Goal: Transaction & Acquisition: Purchase product/service

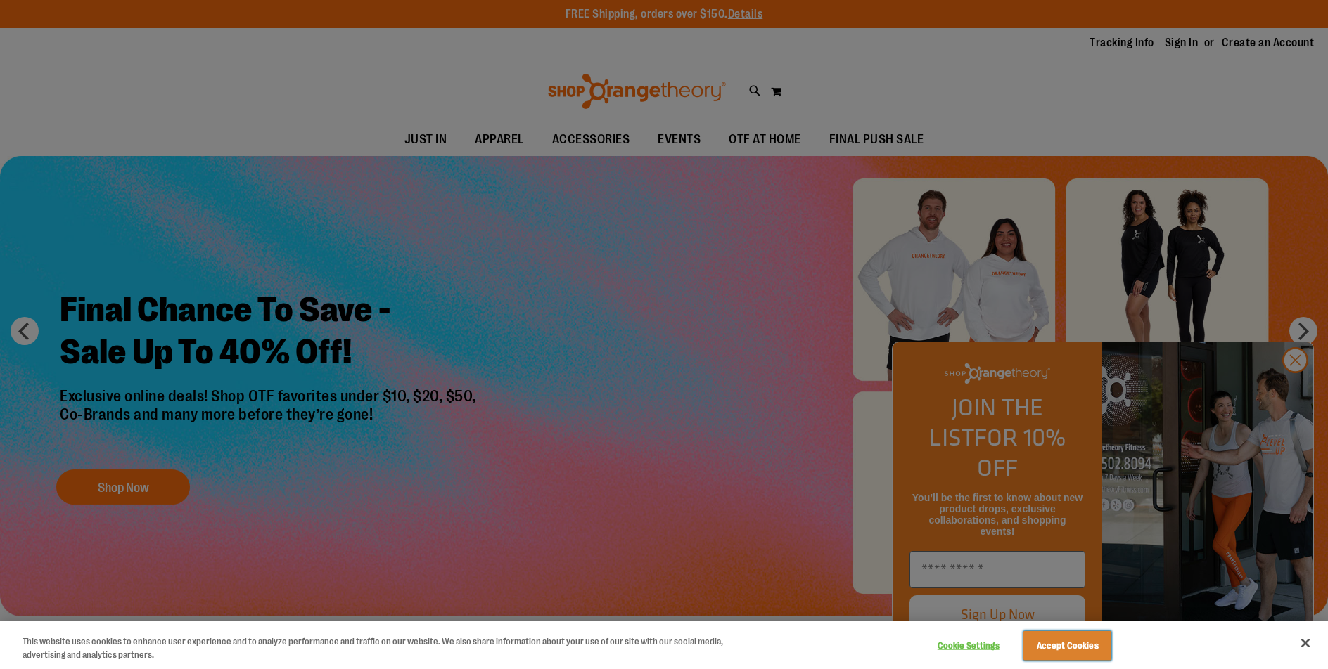
click at [1098, 655] on button "Accept Cookies" at bounding box center [1067, 646] width 88 height 30
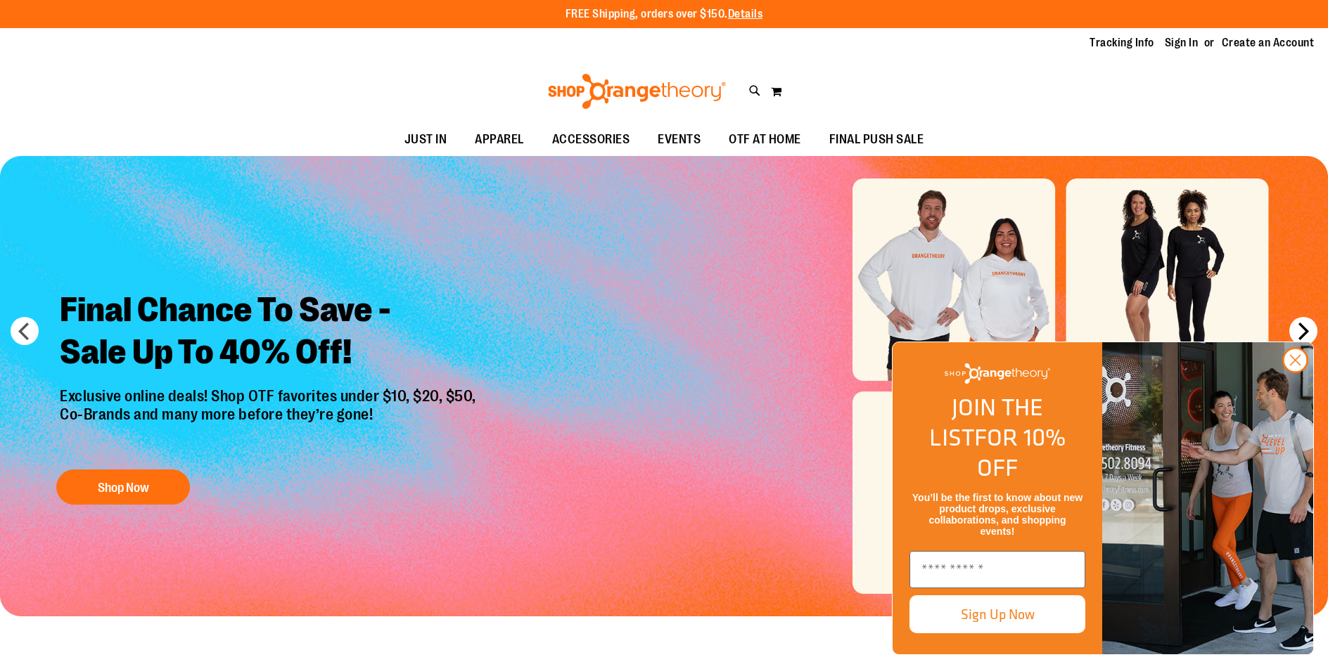
click at [1301, 333] on button "next" at bounding box center [1303, 331] width 28 height 28
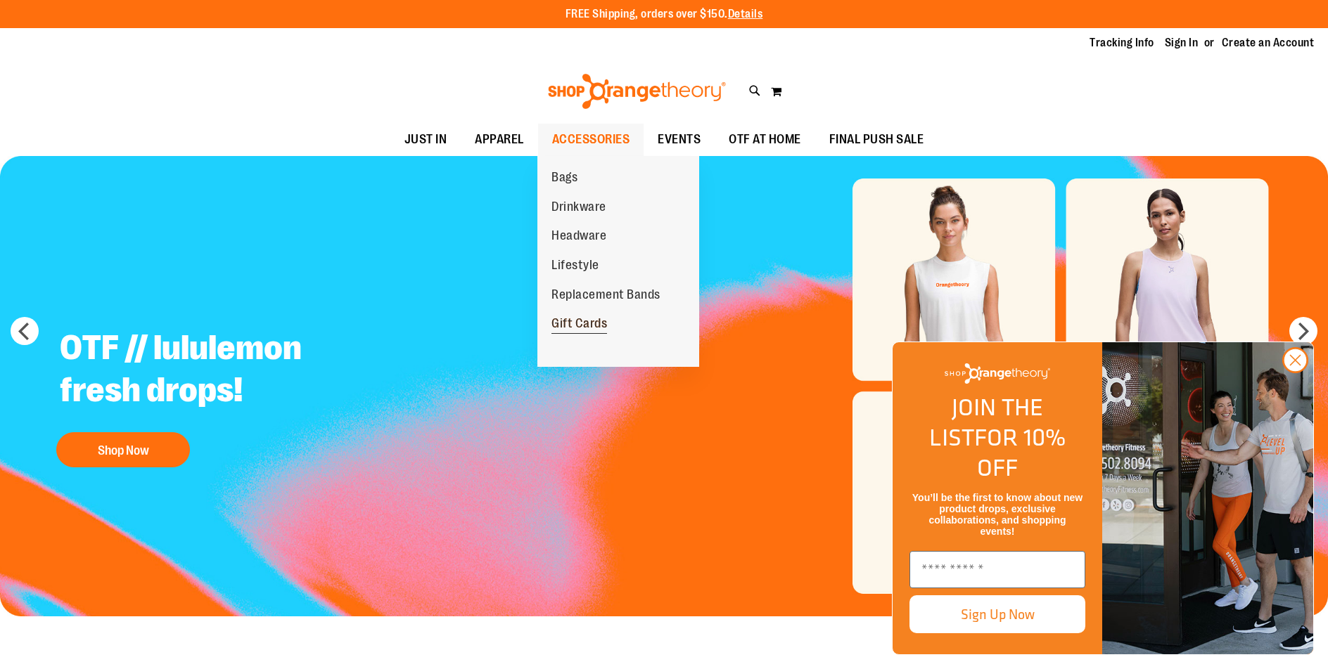
click at [586, 323] on span "Gift Cards" at bounding box center [579, 325] width 56 height 18
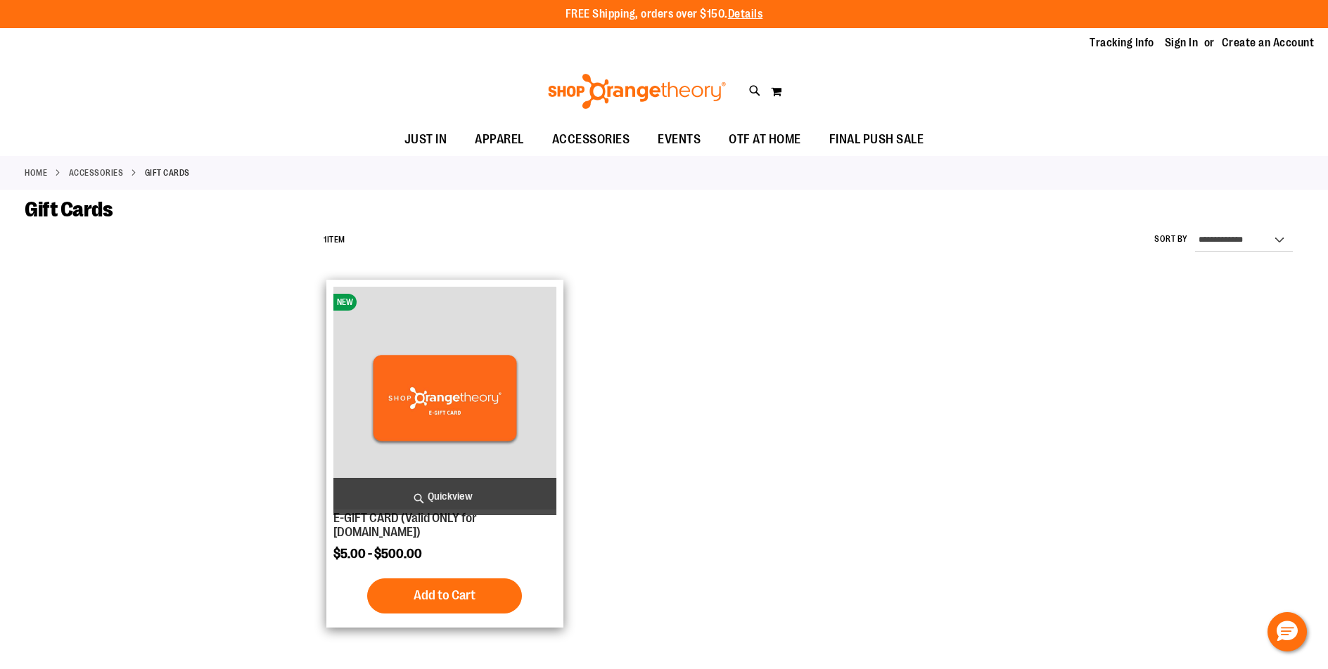
click at [486, 367] on img "product" at bounding box center [444, 398] width 223 height 223
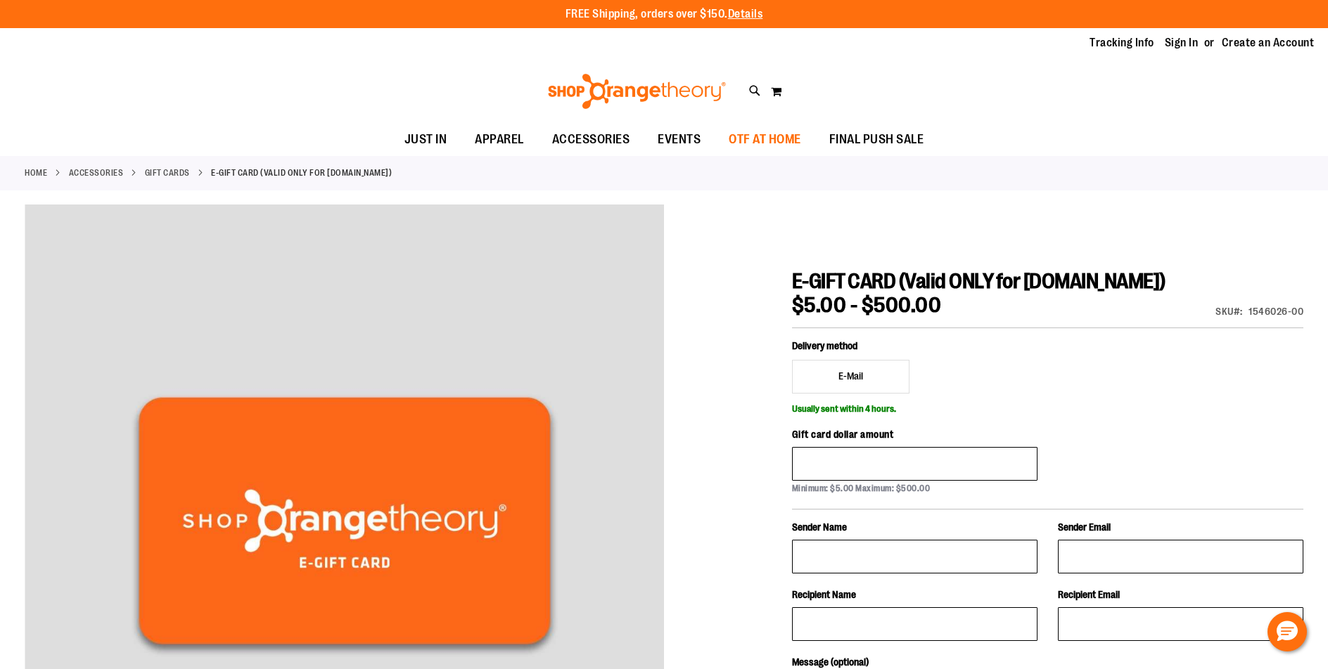
click at [743, 145] on span "OTF AT HOME" at bounding box center [764, 140] width 72 height 32
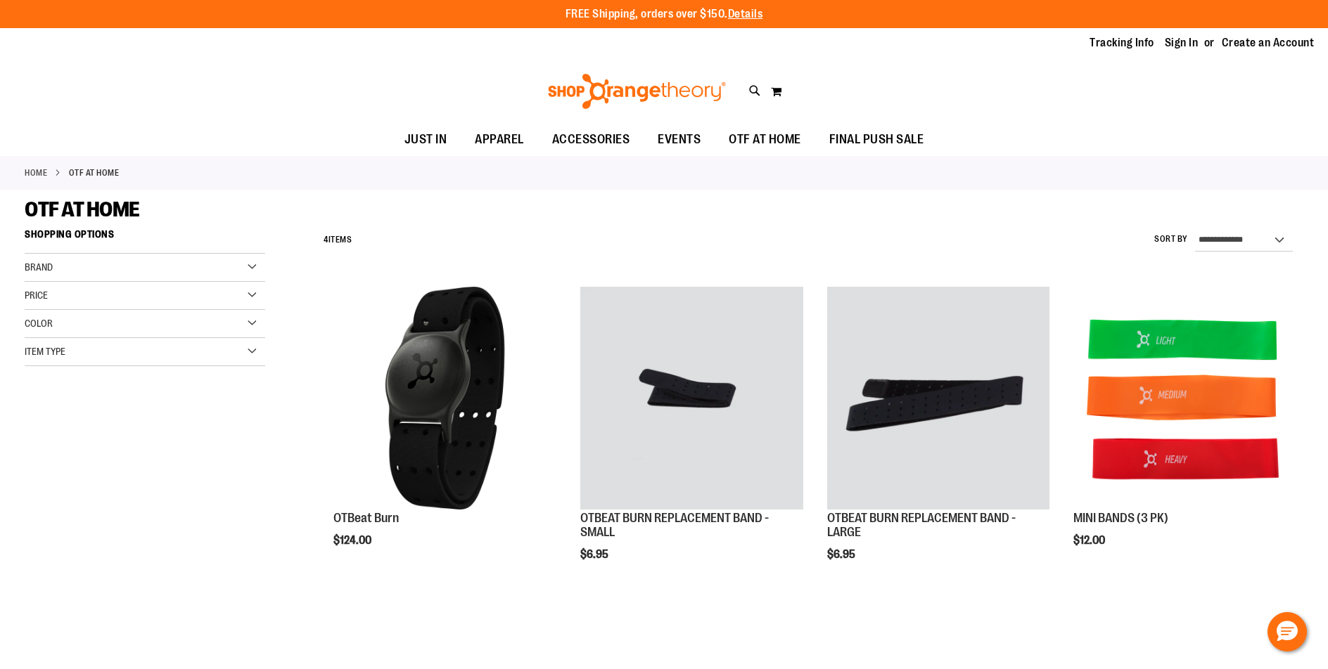
click at [236, 262] on div "Brand" at bounding box center [145, 268] width 240 height 28
drag, startPoint x: 254, startPoint y: 270, endPoint x: 255, endPoint y: 279, distance: 9.2
click at [254, 269] on div "Brand" at bounding box center [145, 268] width 240 height 28
click at [899, 174] on ul "Under $10 Under $20 Under $50 Brands" at bounding box center [896, 232] width 162 height 153
click at [859, 181] on span "Under $10" at bounding box center [856, 179] width 55 height 18
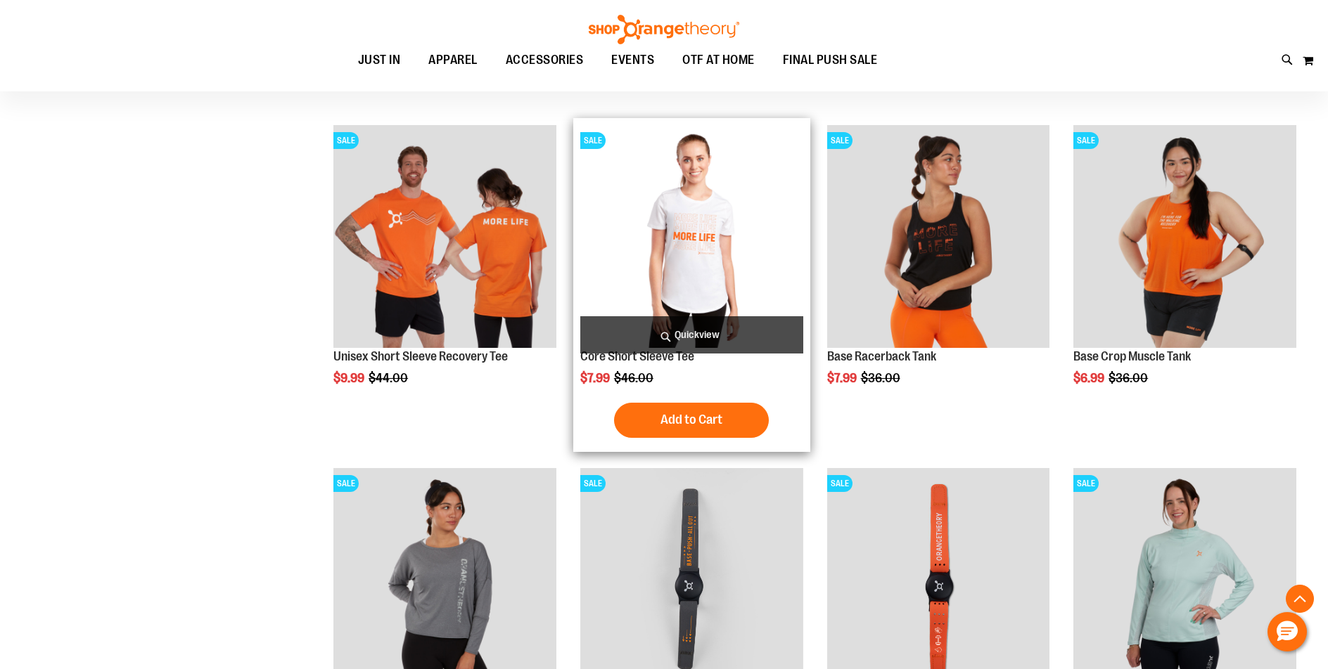
scroll to position [632, 0]
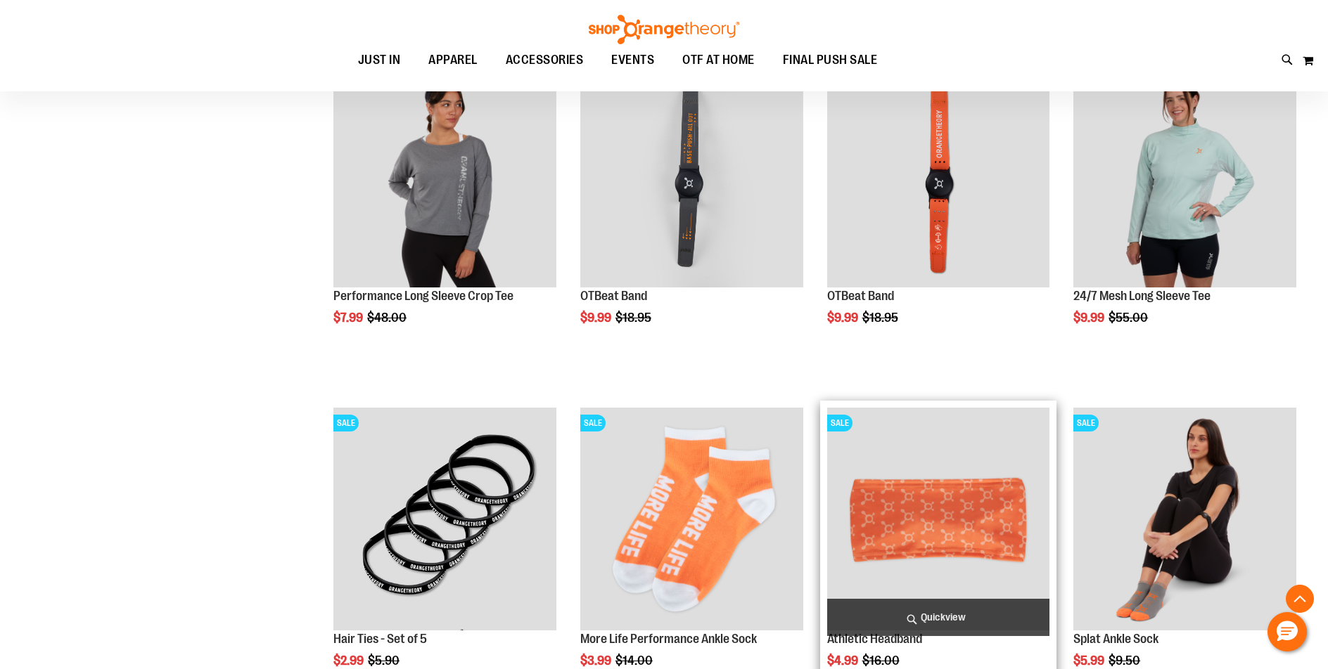
scroll to position [906, 0]
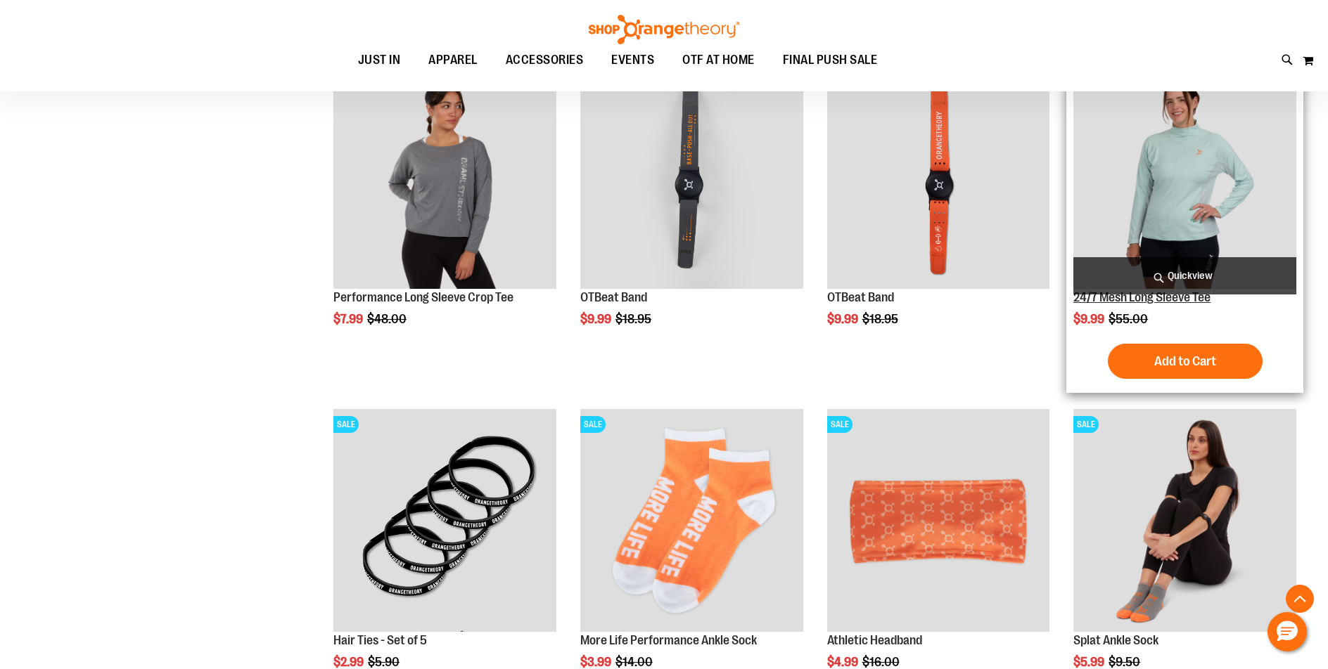
click at [1151, 301] on link "24/7 Mesh Long Sleeve Tee" at bounding box center [1141, 297] width 137 height 14
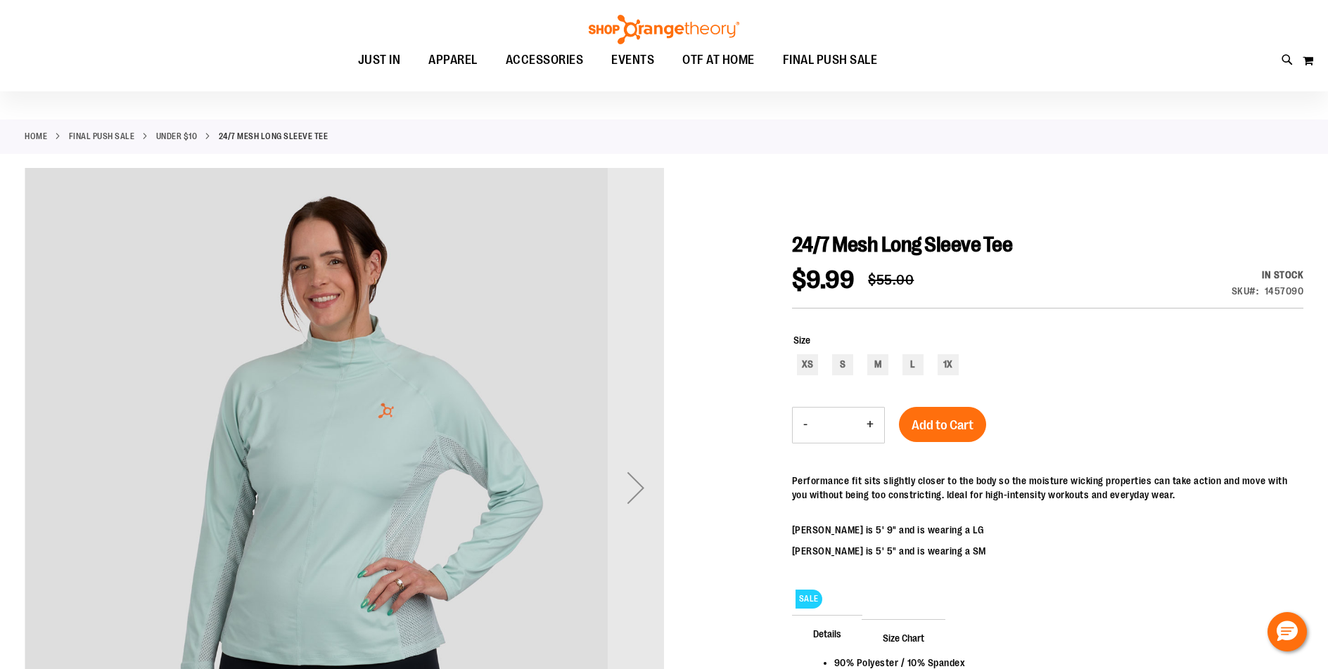
scroll to position [70, 0]
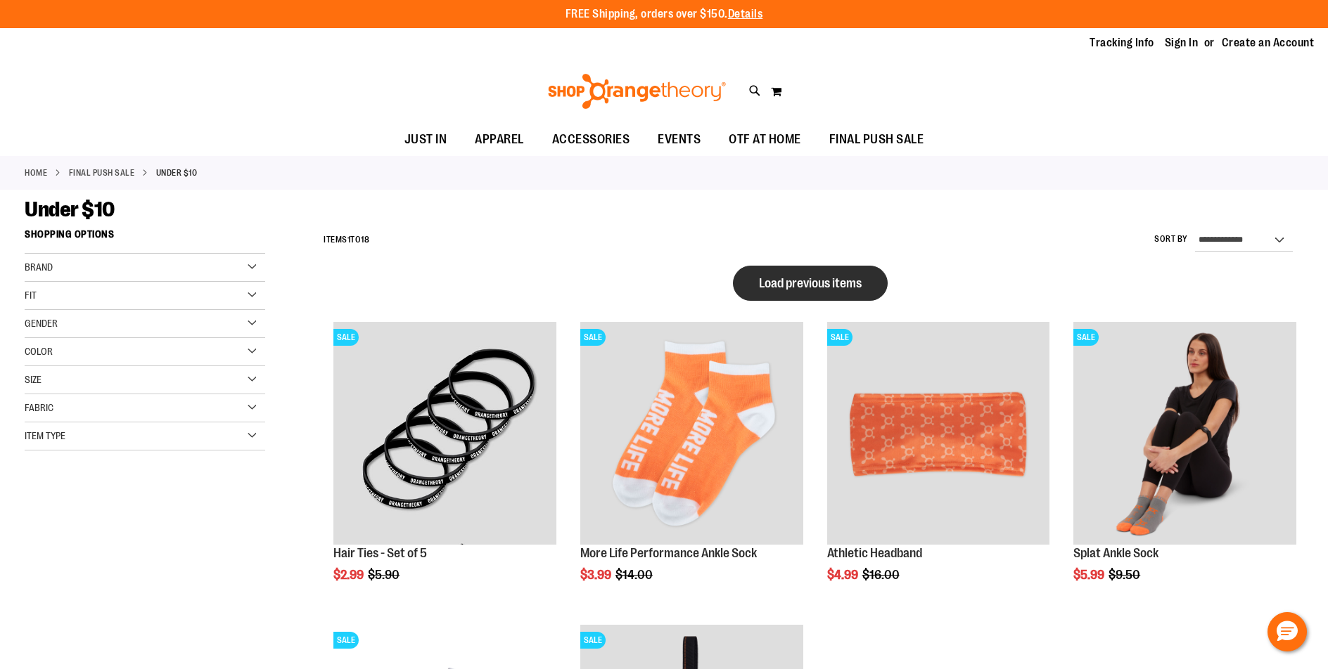
click at [846, 284] on span "Load previous items" at bounding box center [810, 283] width 103 height 14
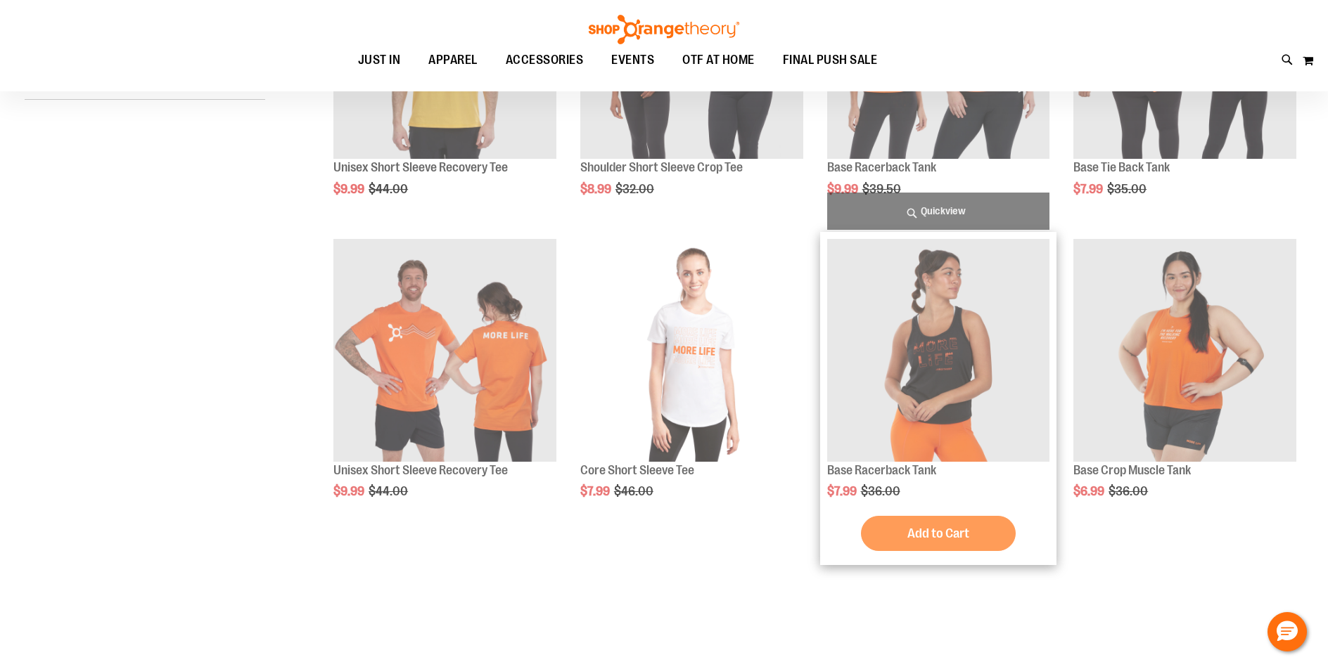
scroll to position [351, 0]
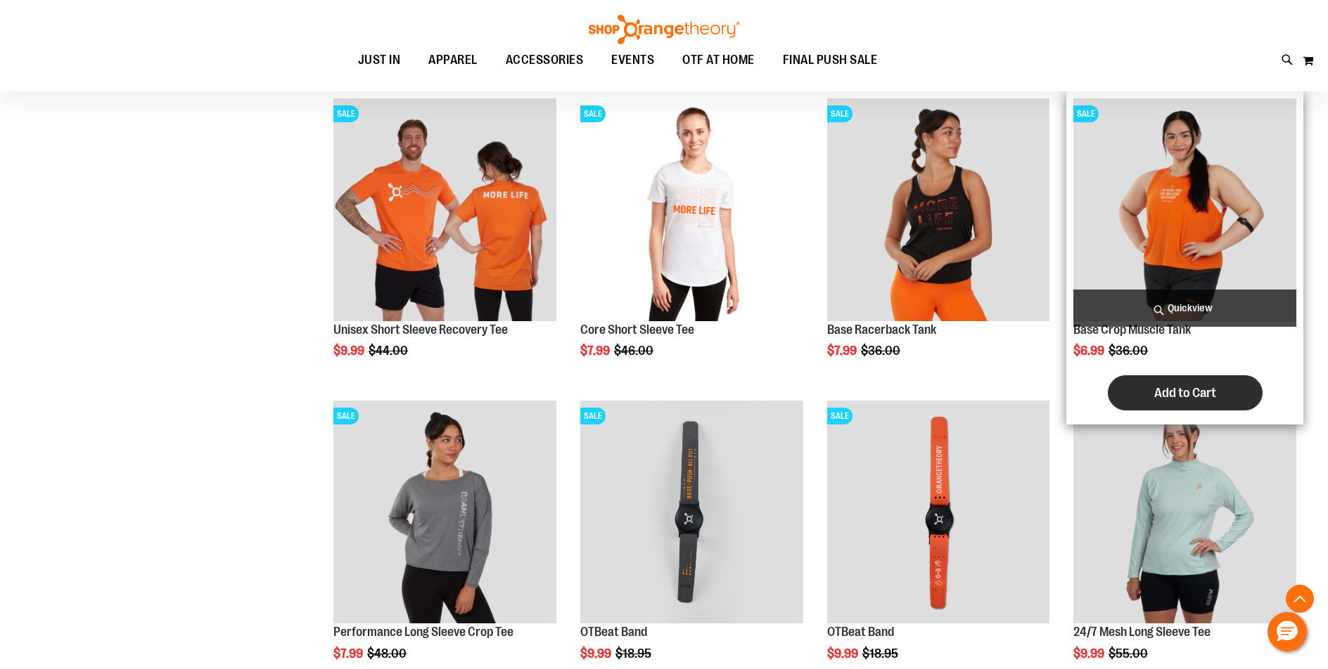
scroll to position [492, 0]
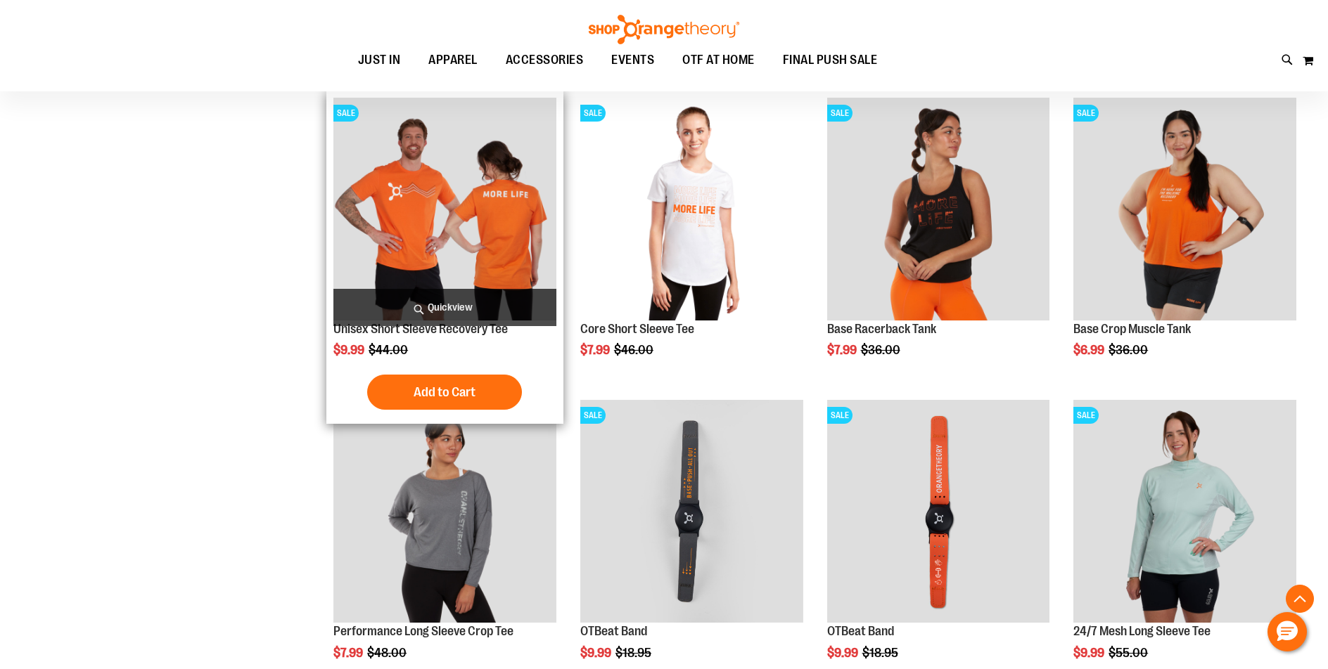
click at [470, 235] on img "product" at bounding box center [444, 209] width 223 height 223
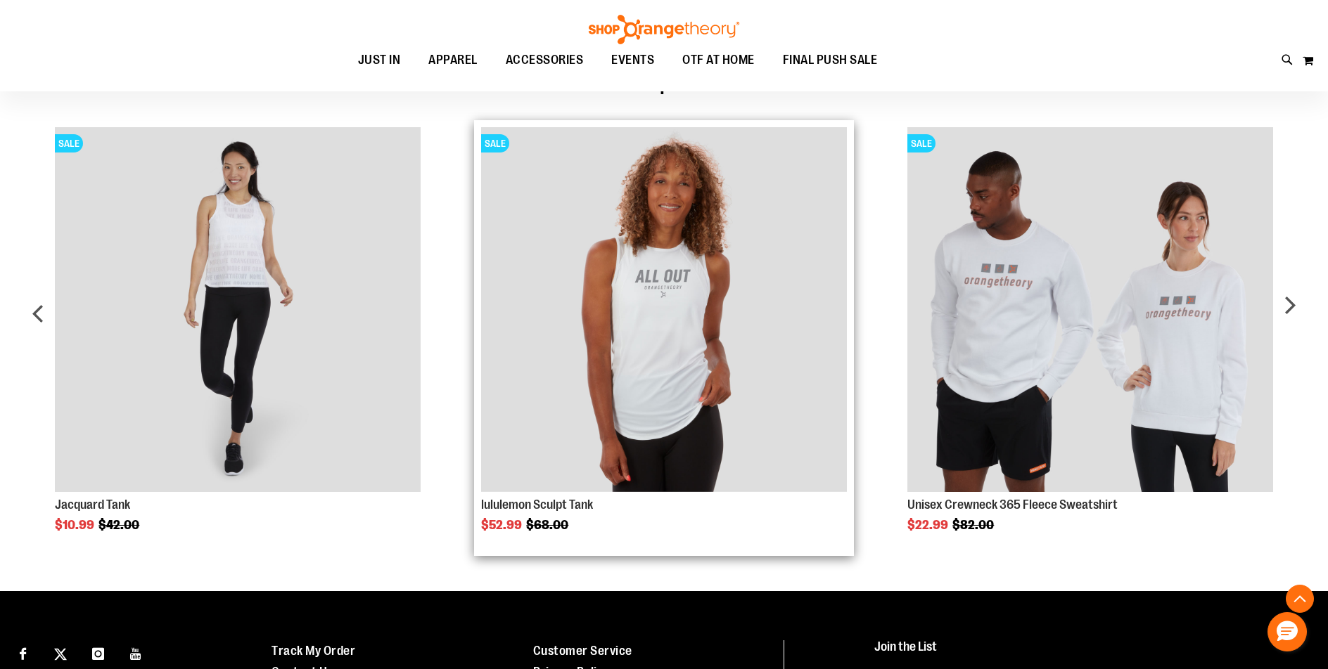
scroll to position [842, 0]
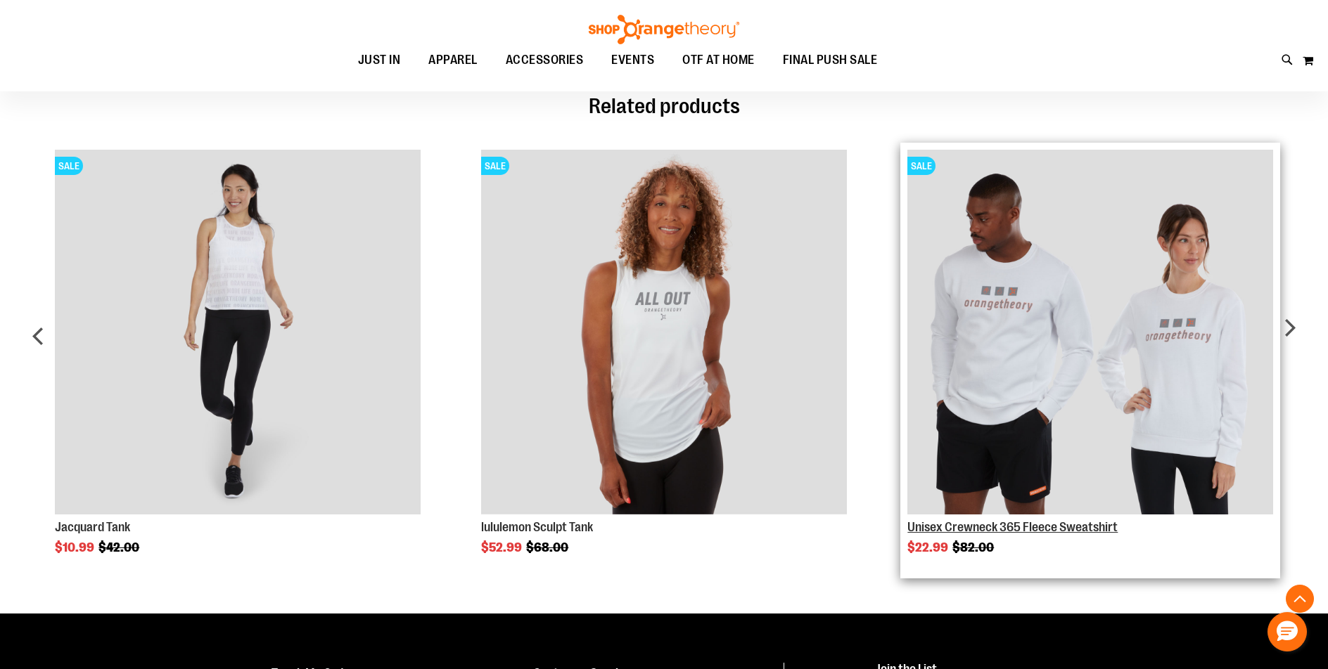
click at [956, 526] on link "Unisex Crewneck 365 Fleece Sweatshirt" at bounding box center [1012, 527] width 210 height 14
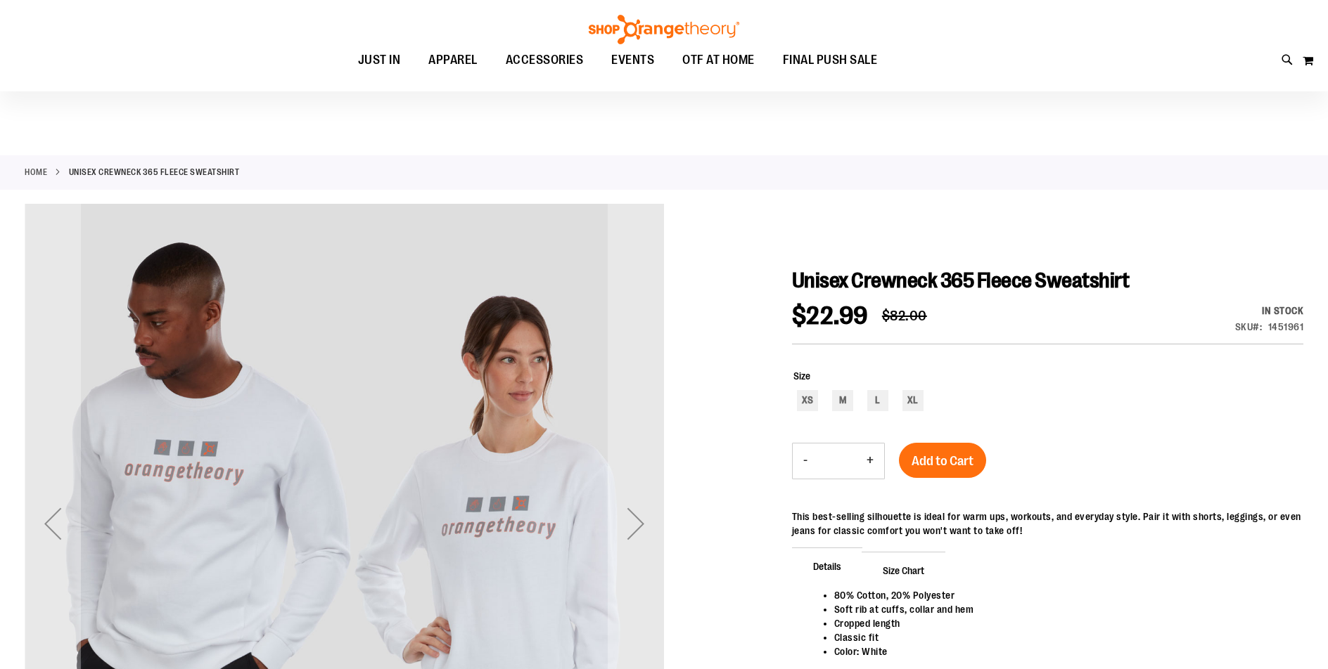
scroll to position [140, 0]
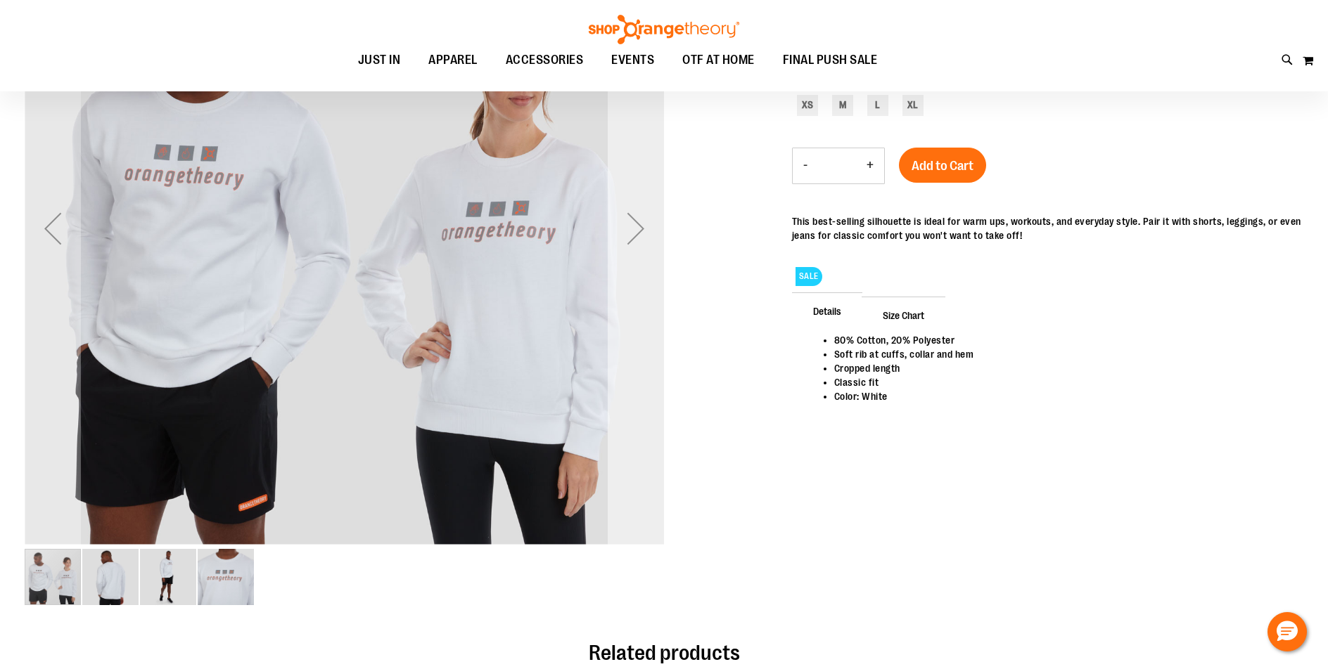
click at [634, 221] on div "Next" at bounding box center [636, 228] width 56 height 56
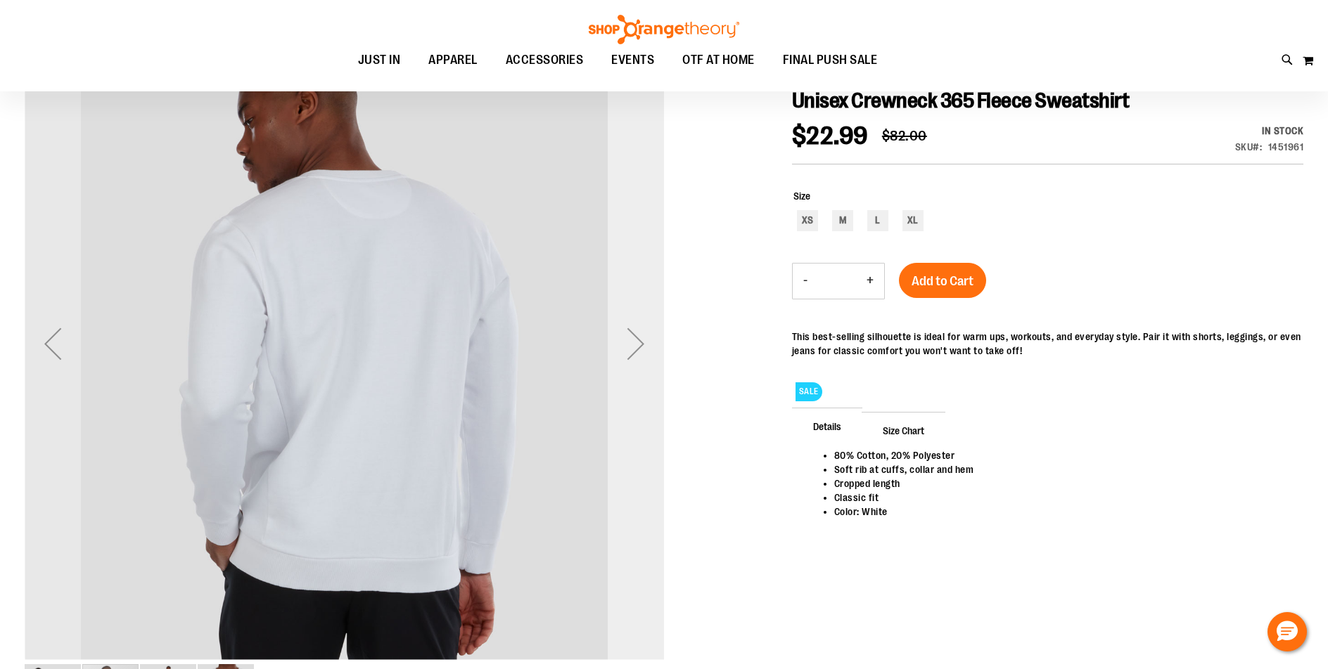
scroll to position [0, 0]
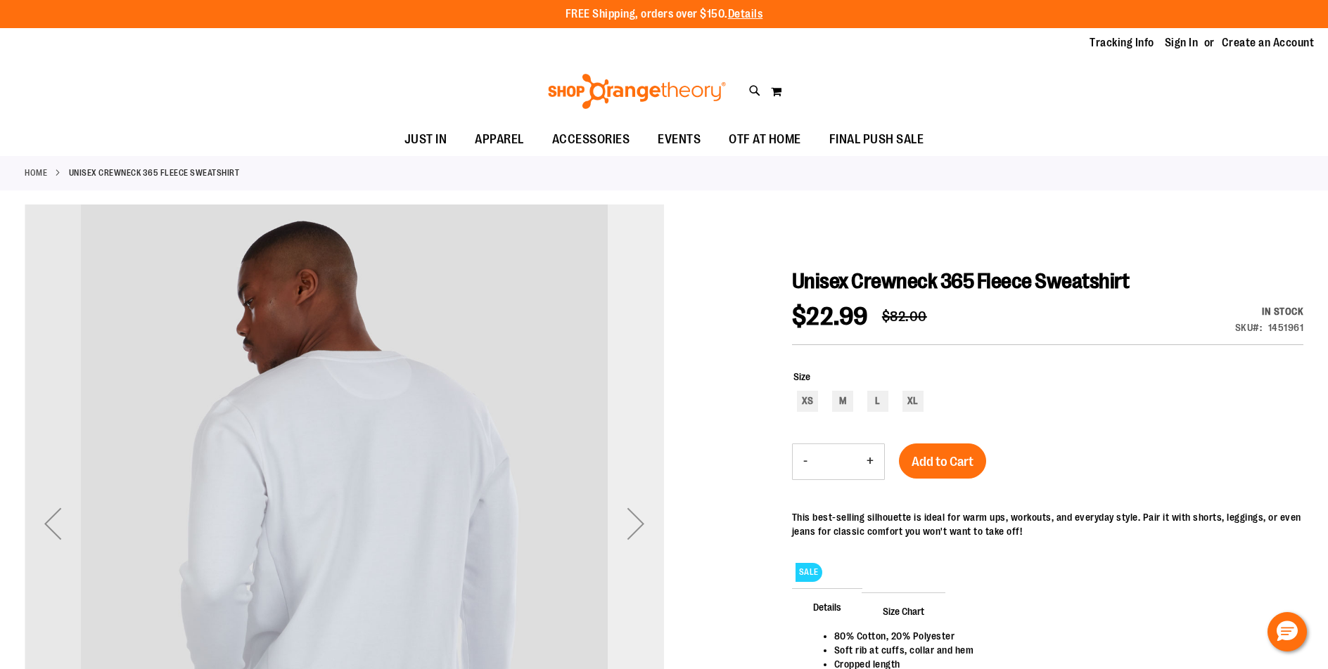
click at [631, 506] on div "Next" at bounding box center [636, 524] width 56 height 56
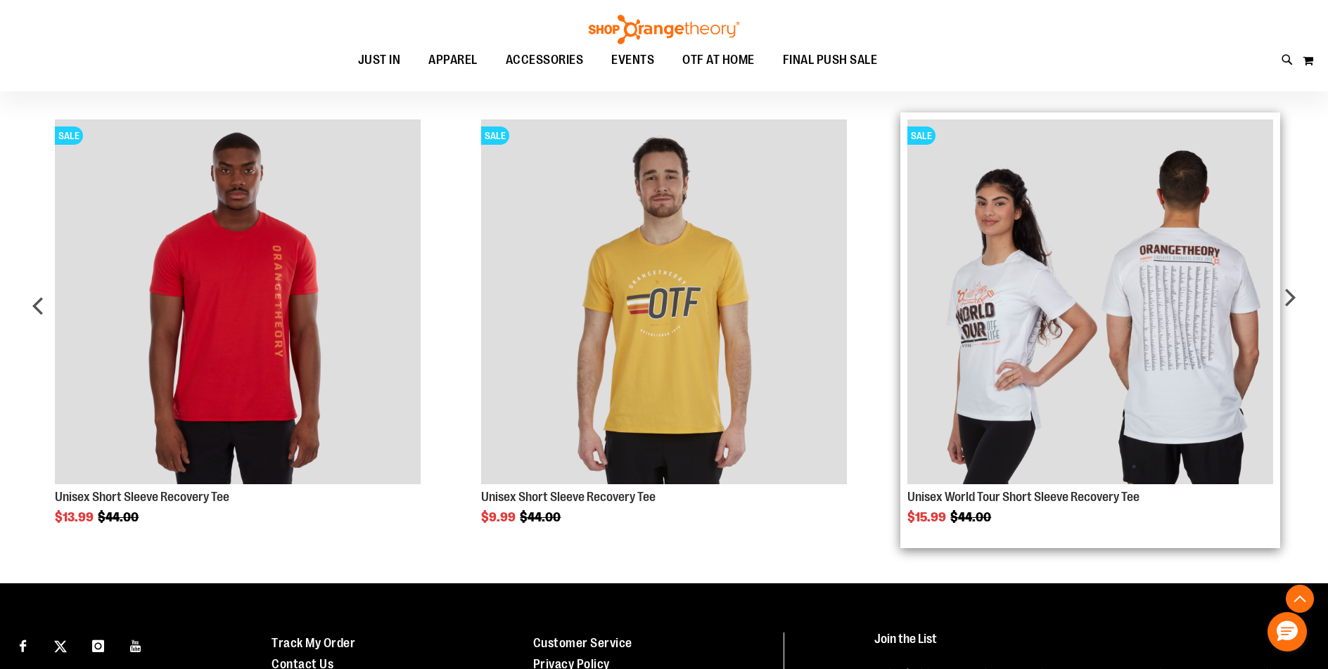
scroll to position [702, 0]
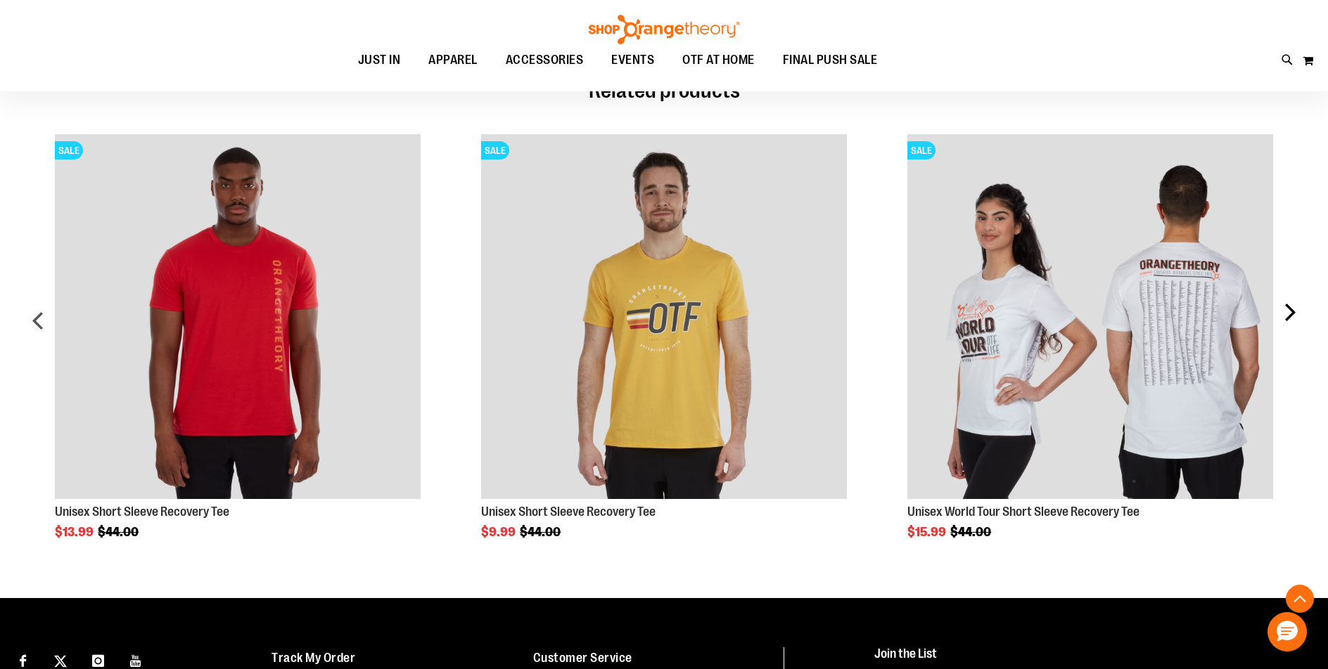
click at [1296, 308] on div "next" at bounding box center [1289, 325] width 28 height 425
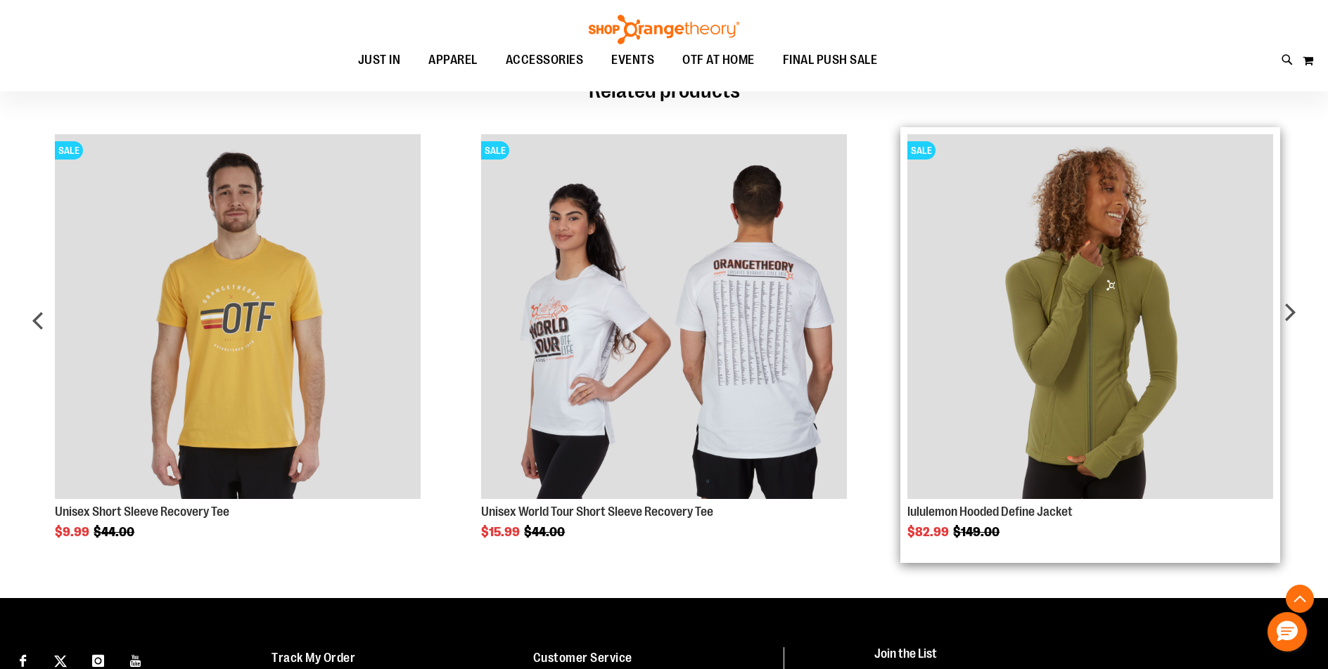
click at [1098, 369] on img "Product Page Link" at bounding box center [1089, 316] width 365 height 365
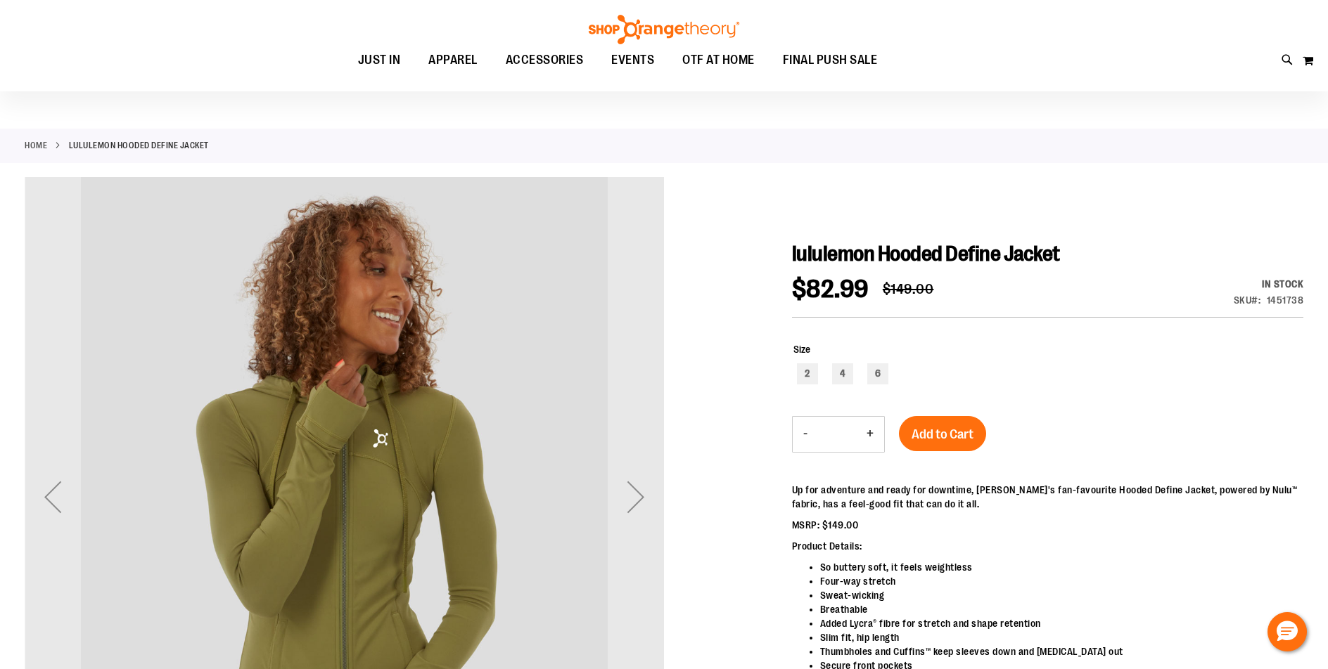
scroll to position [70, 0]
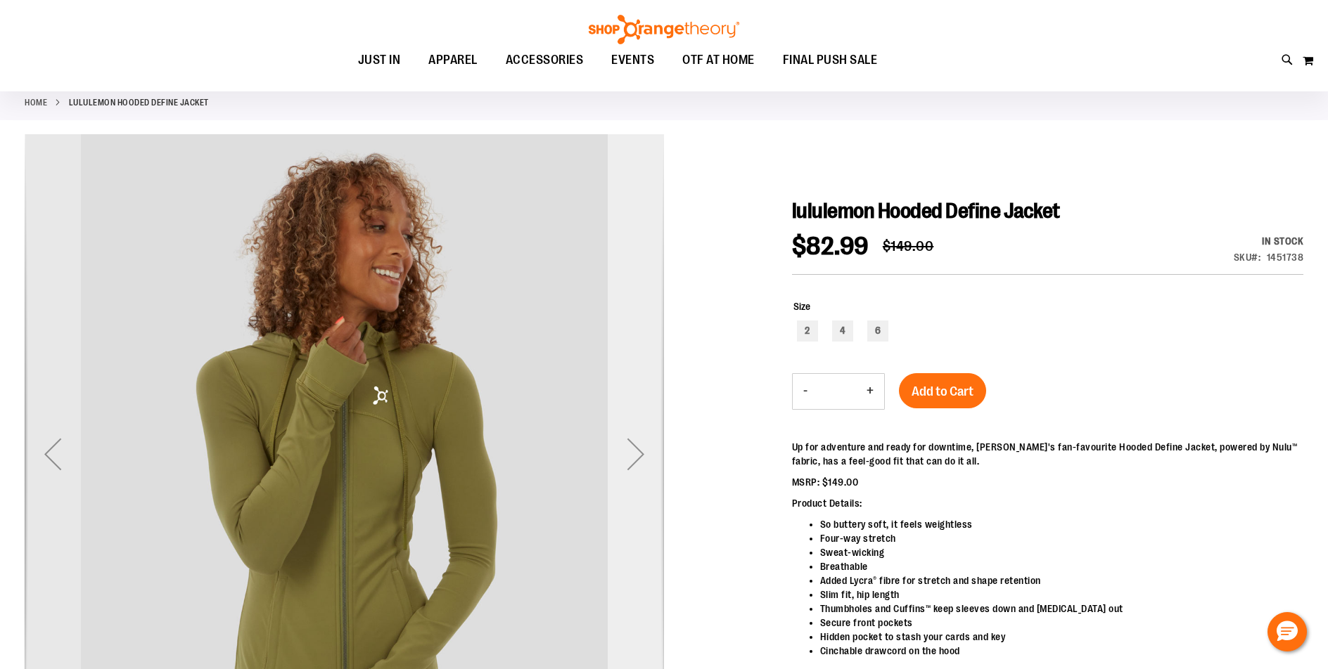
click at [638, 473] on div "Next" at bounding box center [636, 454] width 56 height 56
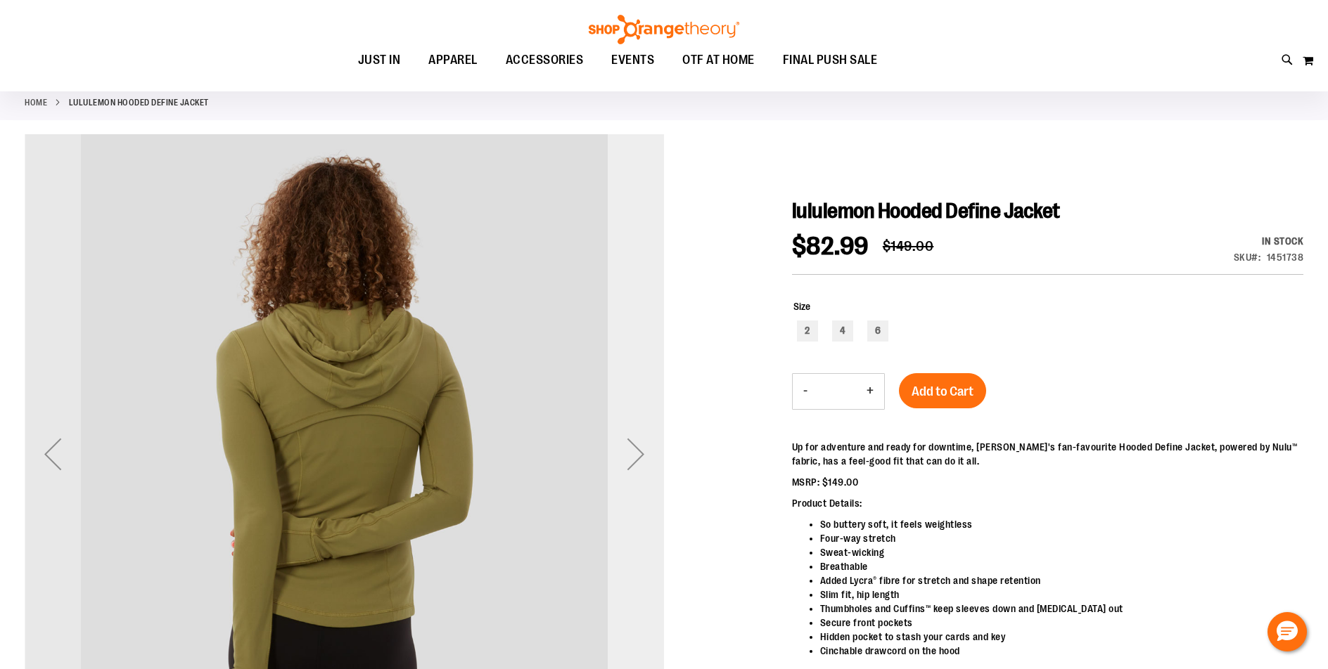
click at [635, 442] on div "Next" at bounding box center [636, 454] width 56 height 56
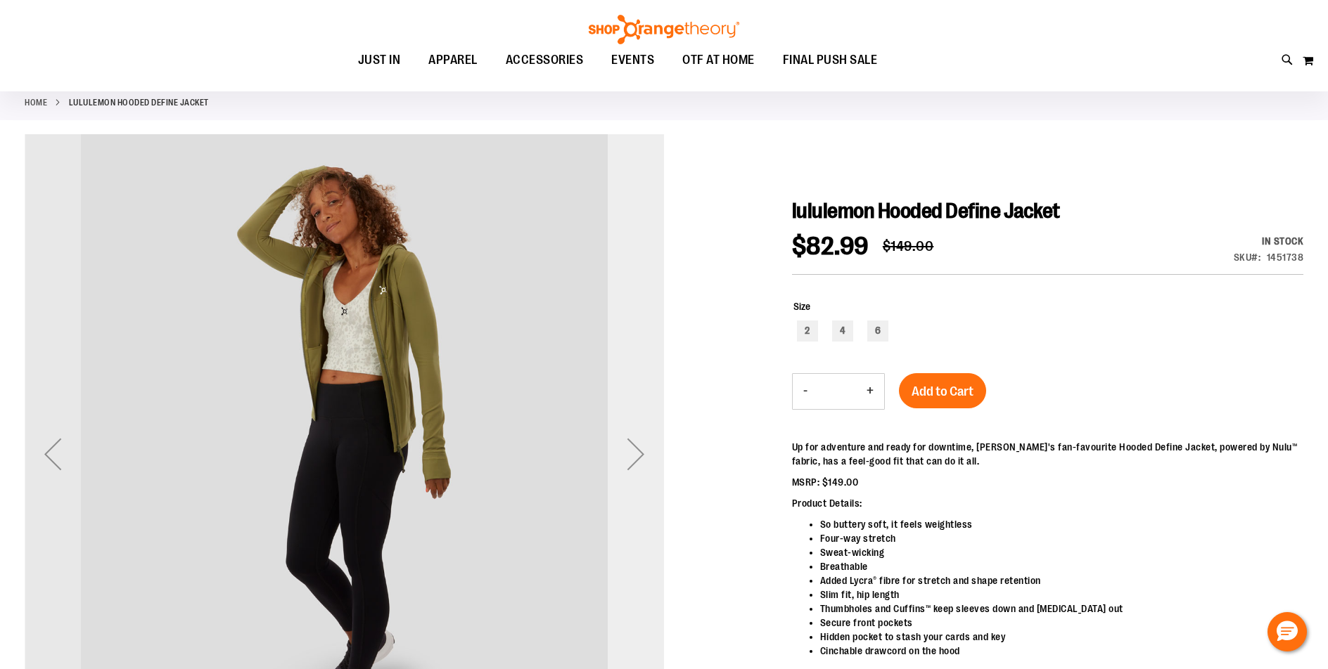
click at [633, 442] on div "Next" at bounding box center [636, 454] width 56 height 56
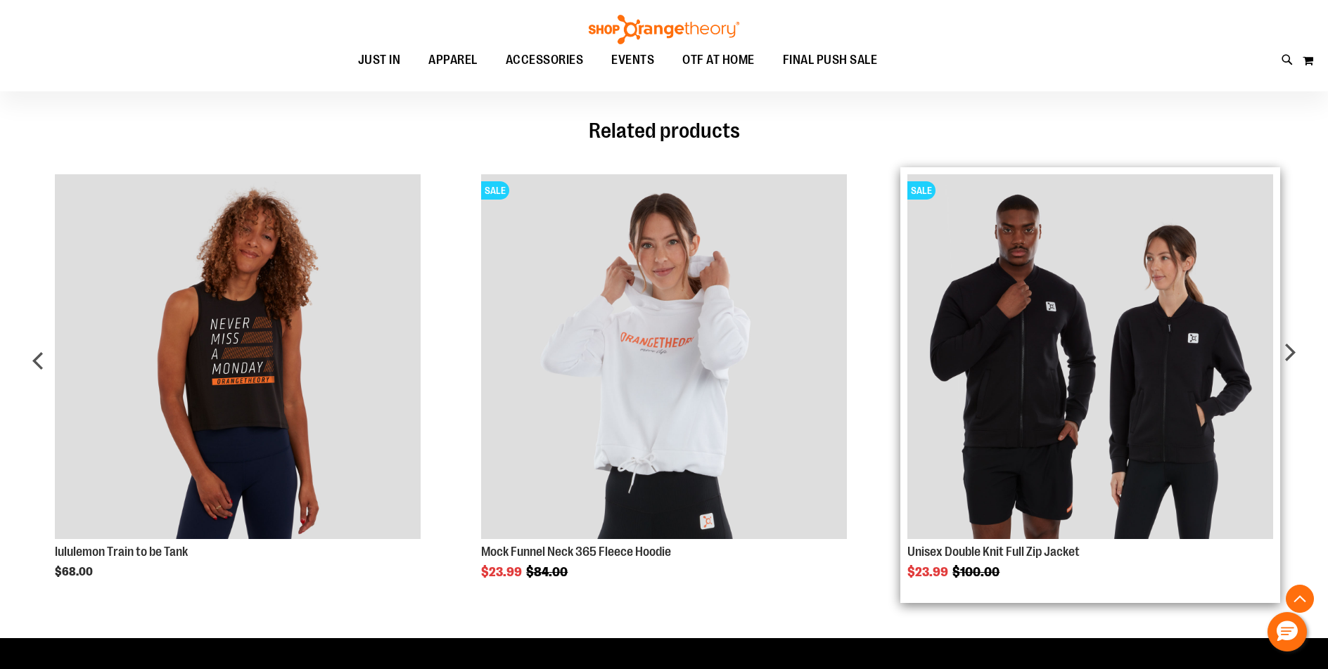
scroll to position [1265, 0]
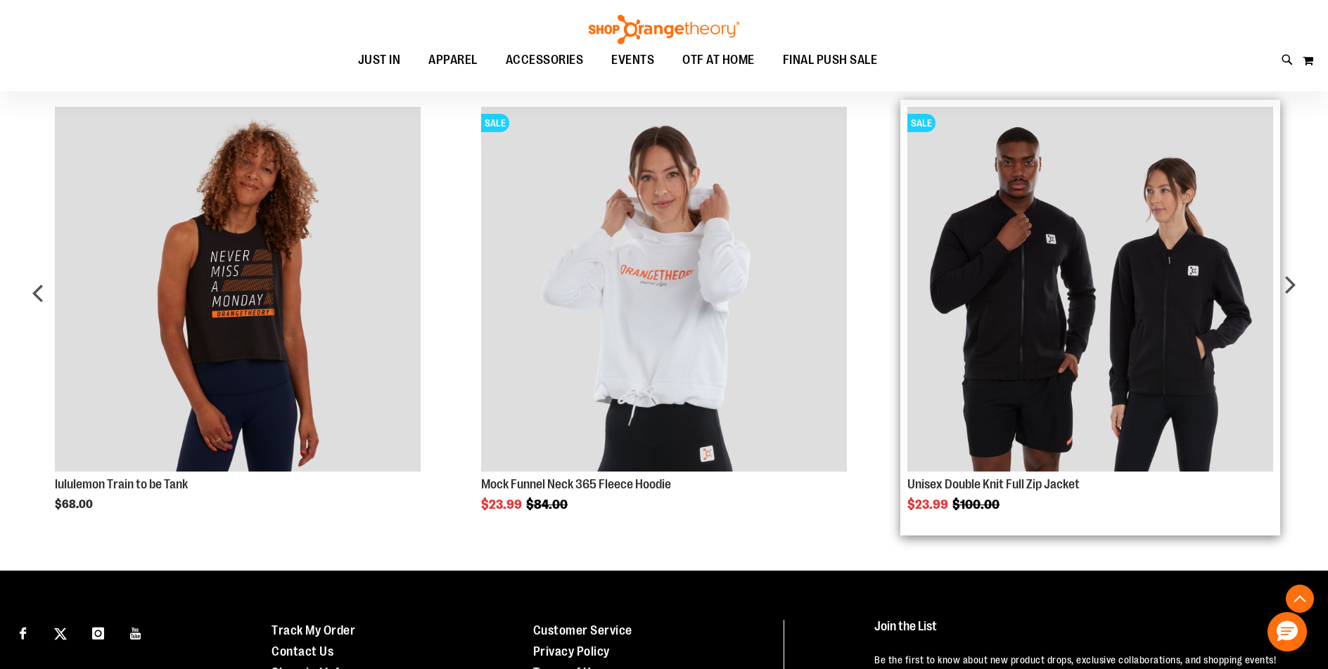
click at [989, 492] on link "Unisex Double Knit Full Zip Jacket" at bounding box center [993, 484] width 172 height 14
click at [996, 484] on link "Unisex Double Knit Full Zip Jacket" at bounding box center [993, 484] width 172 height 14
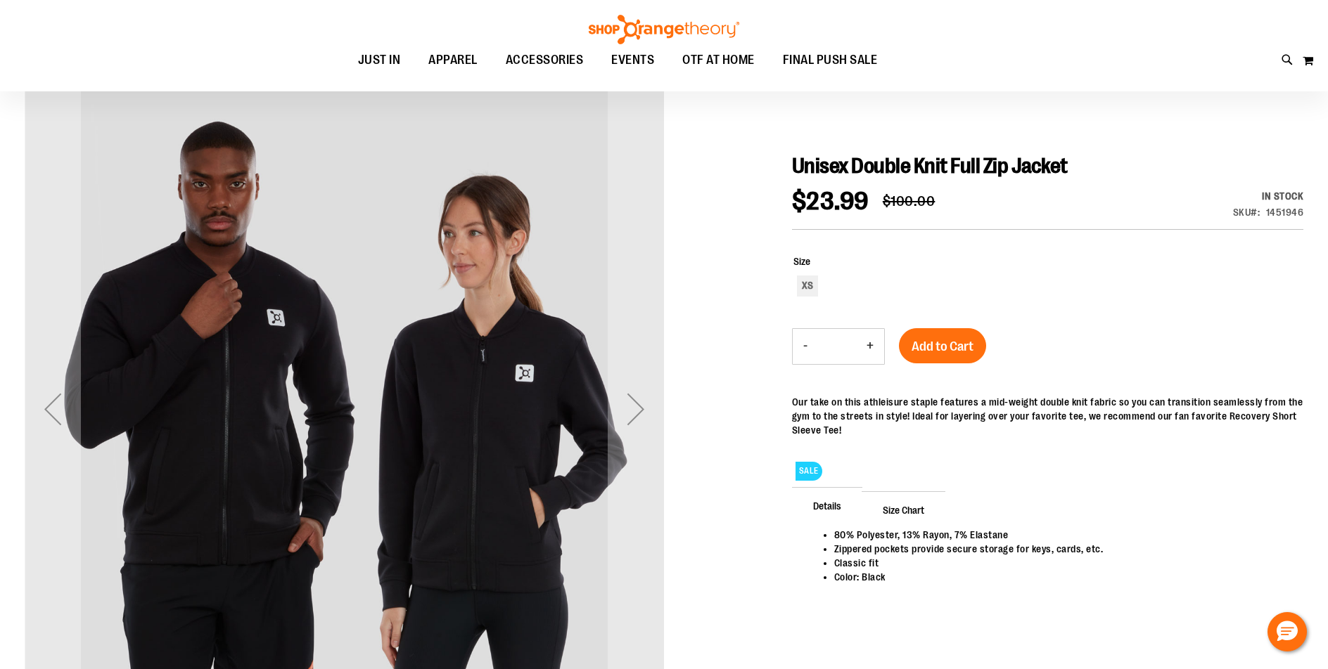
scroll to position [140, 0]
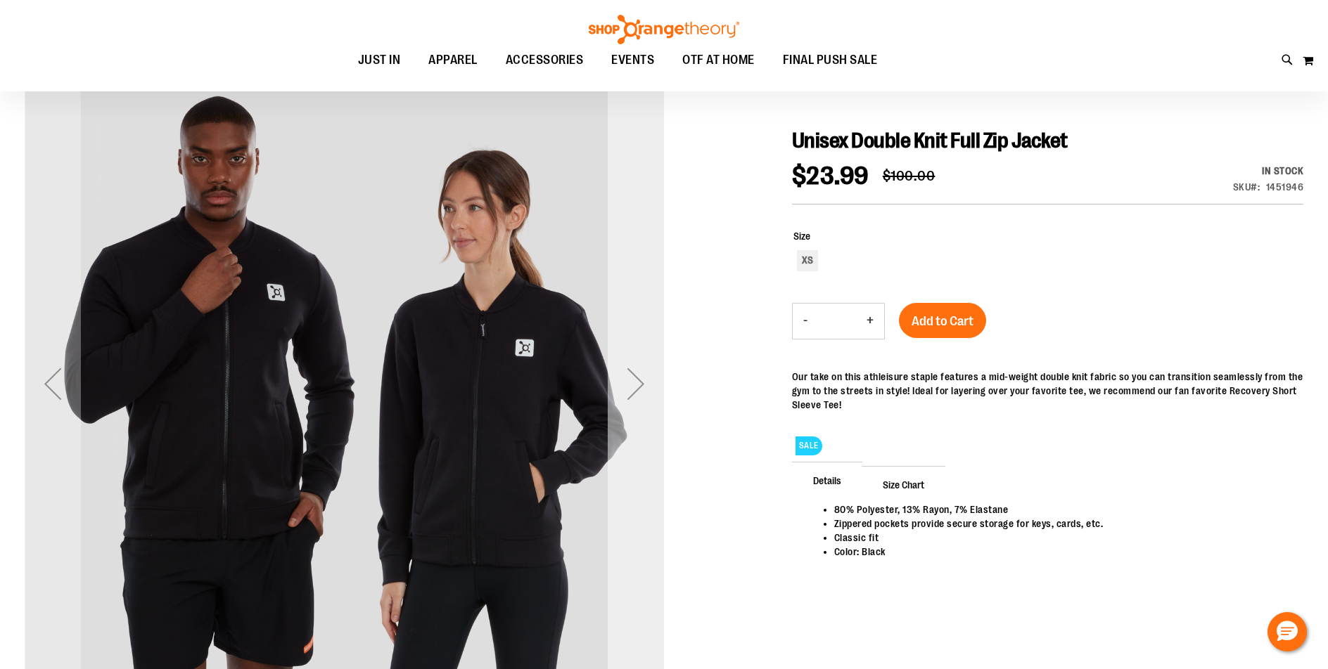
click at [638, 387] on div "Next" at bounding box center [636, 384] width 56 height 56
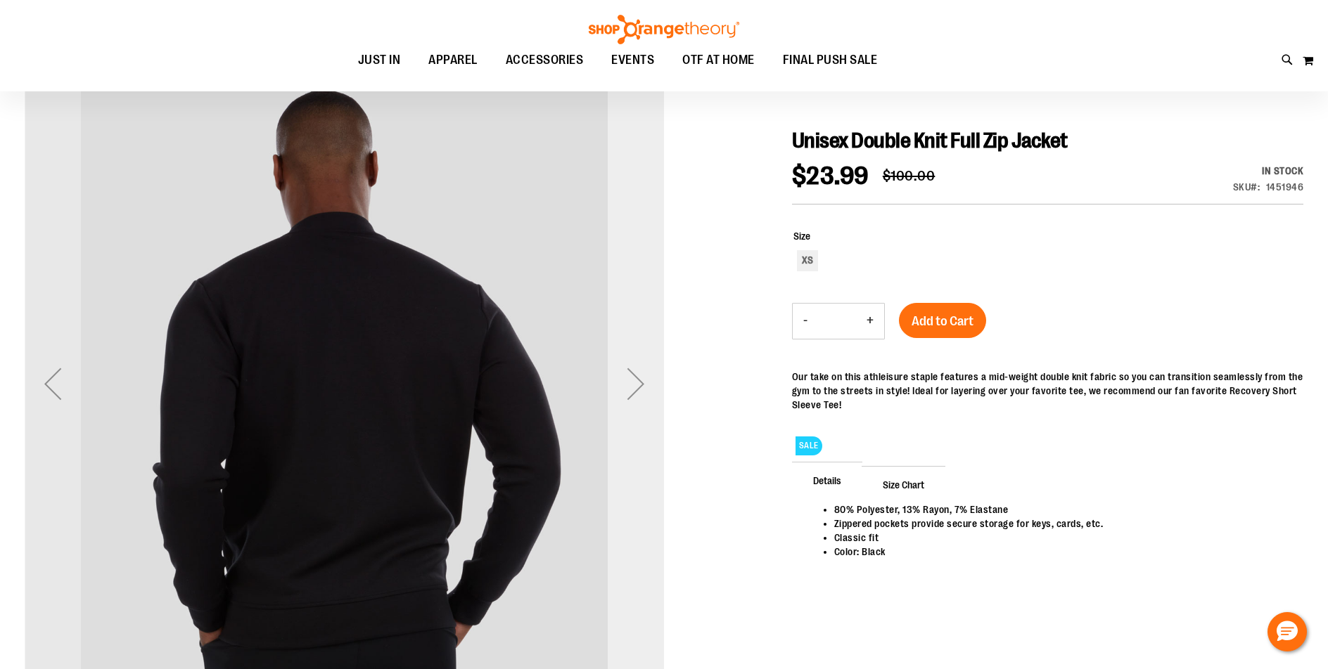
click at [638, 387] on div "Next" at bounding box center [636, 384] width 56 height 56
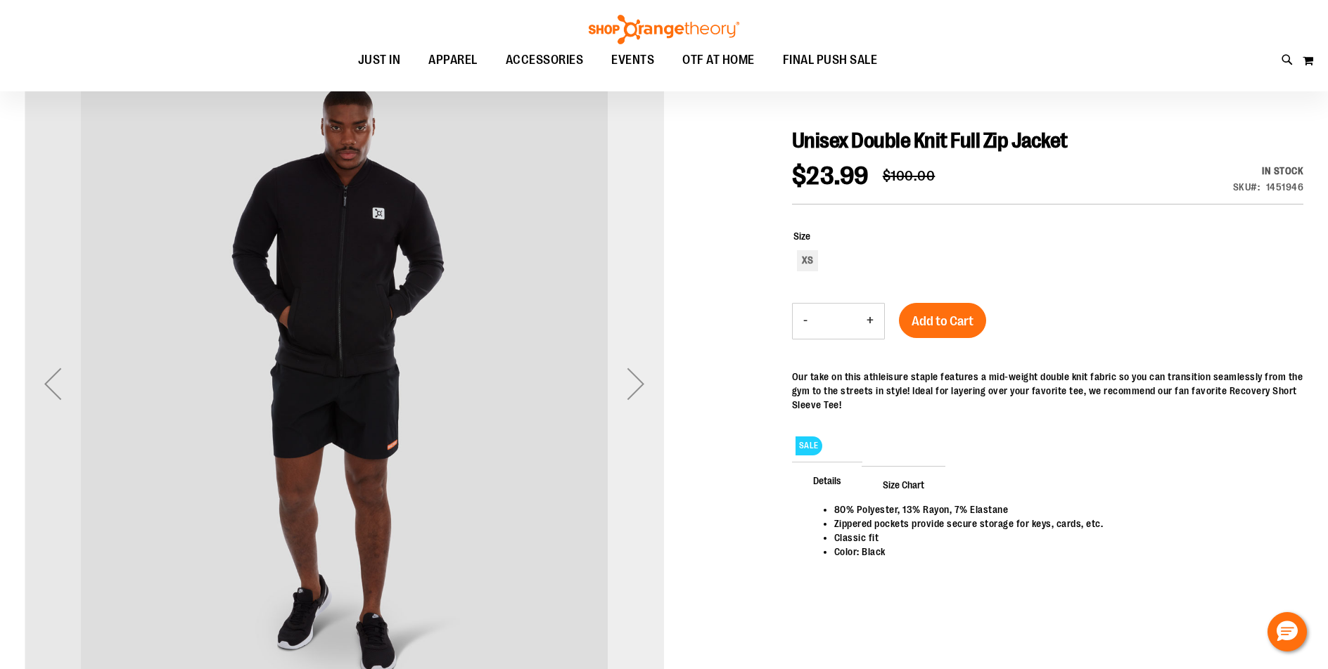
click at [638, 387] on div "Next" at bounding box center [636, 384] width 56 height 56
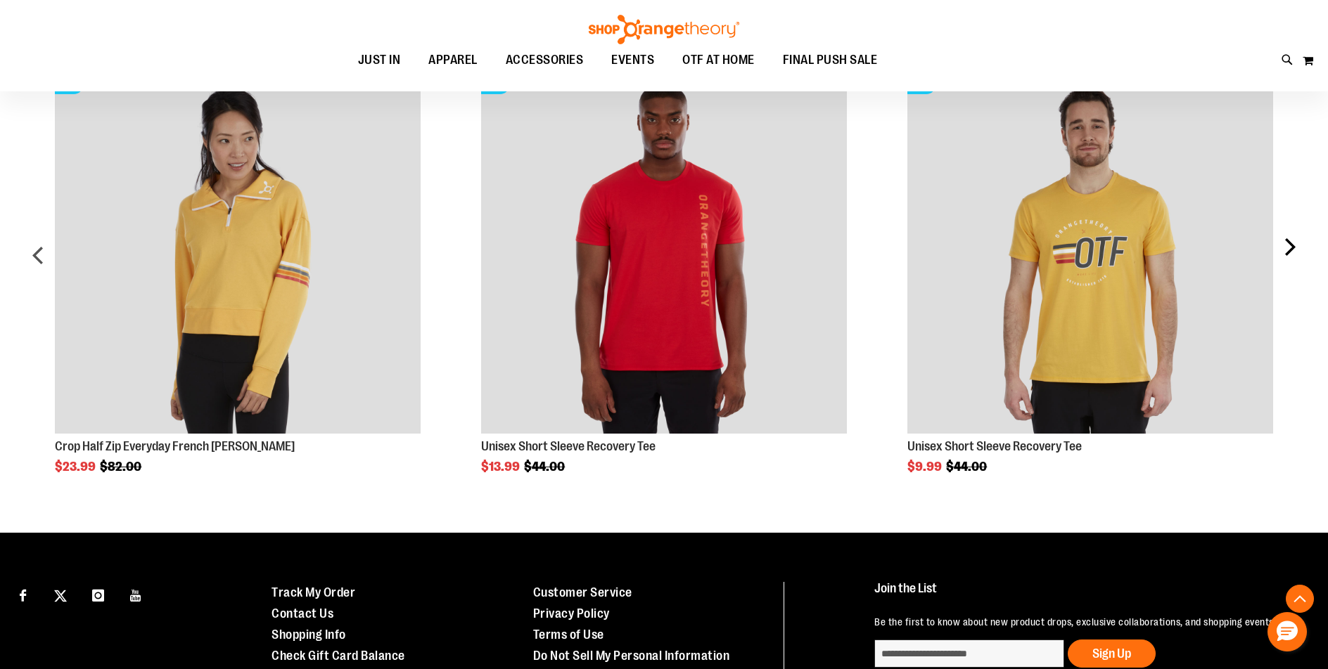
scroll to position [843, 0]
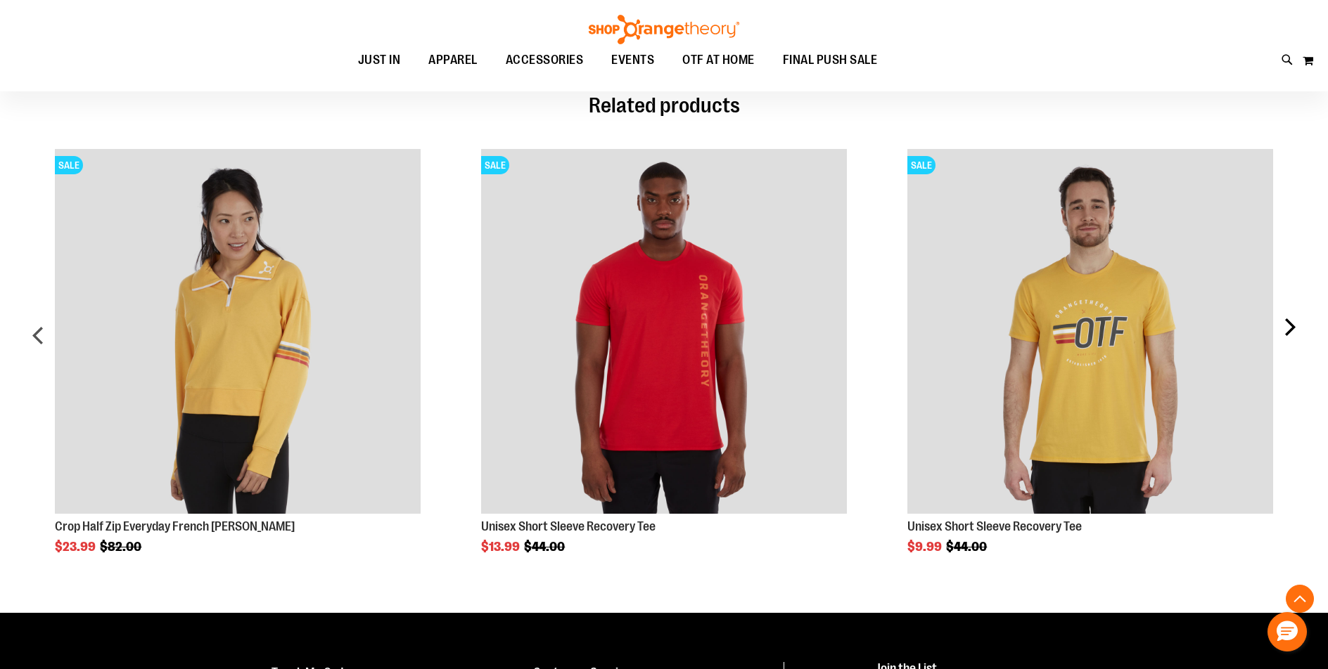
click at [1287, 326] on div "next" at bounding box center [1289, 340] width 28 height 425
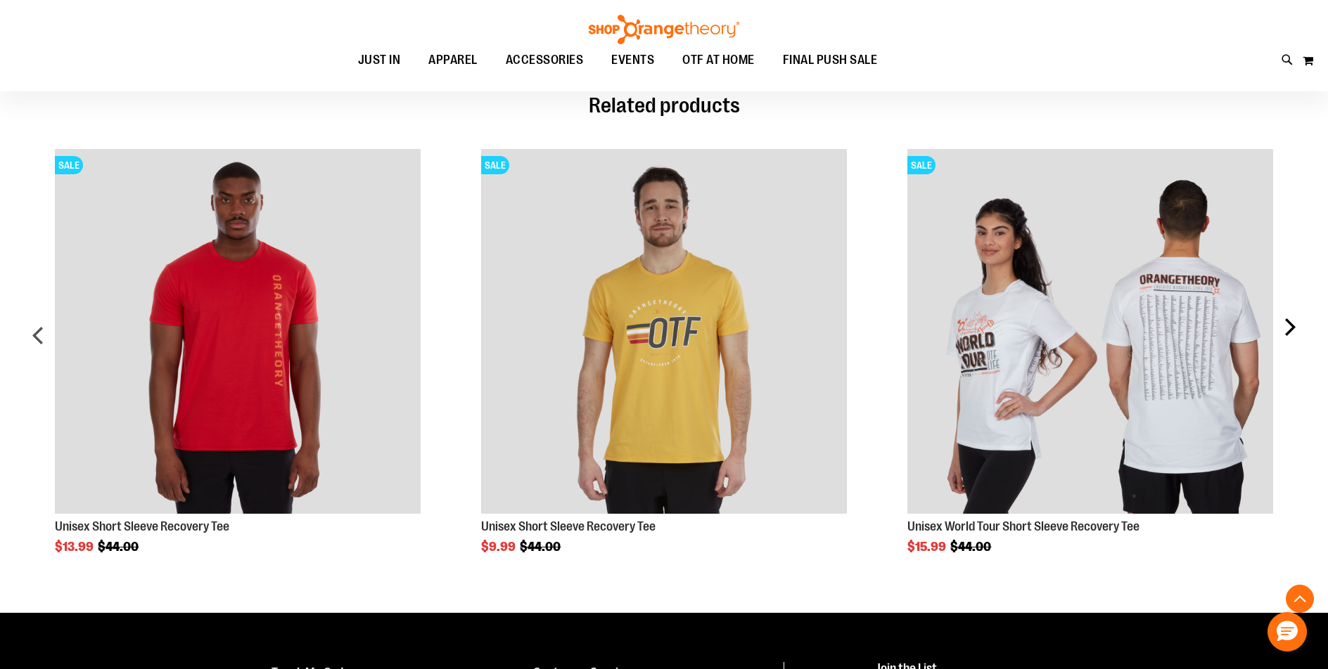
click at [1287, 326] on div "next" at bounding box center [1289, 340] width 28 height 425
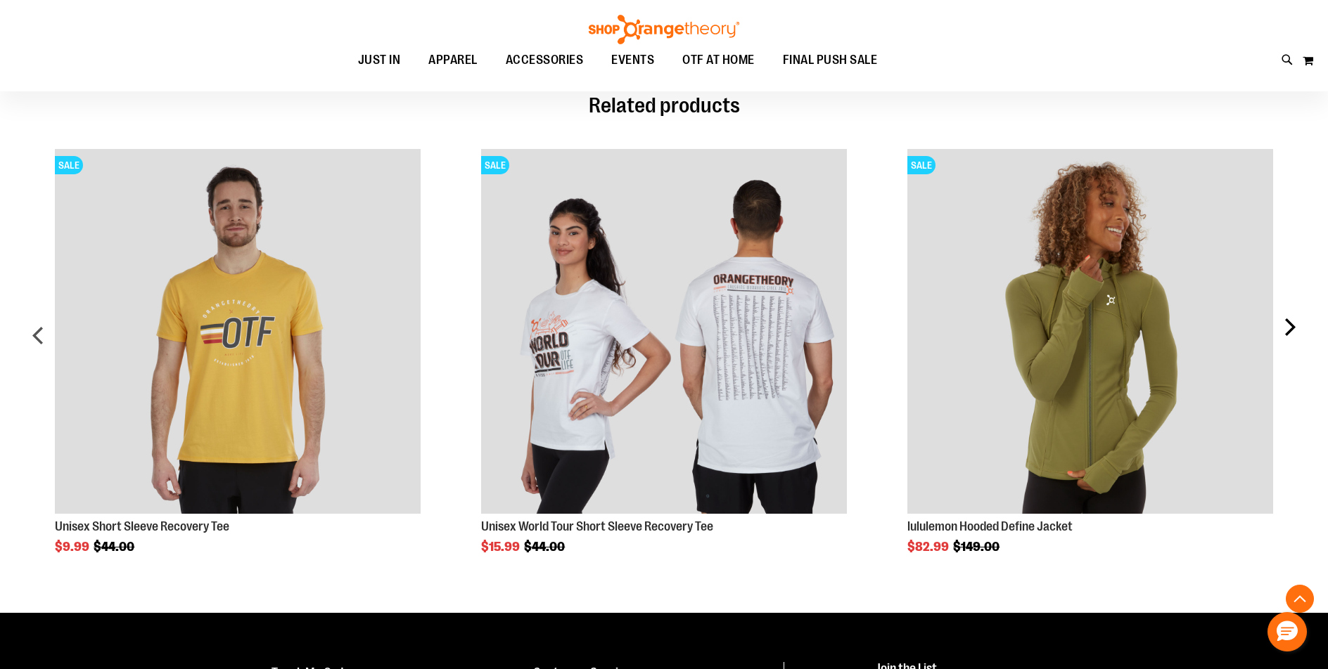
click at [1287, 326] on div "next" at bounding box center [1289, 340] width 28 height 425
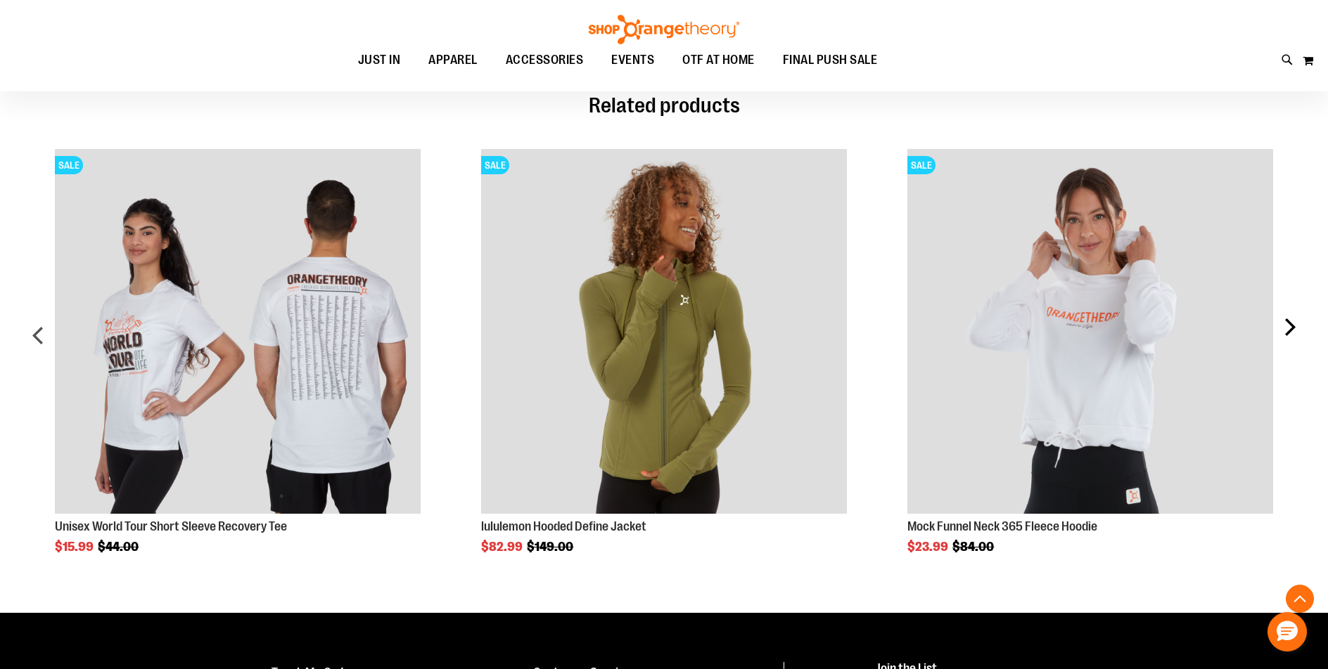
click at [1290, 323] on div "next" at bounding box center [1289, 340] width 28 height 425
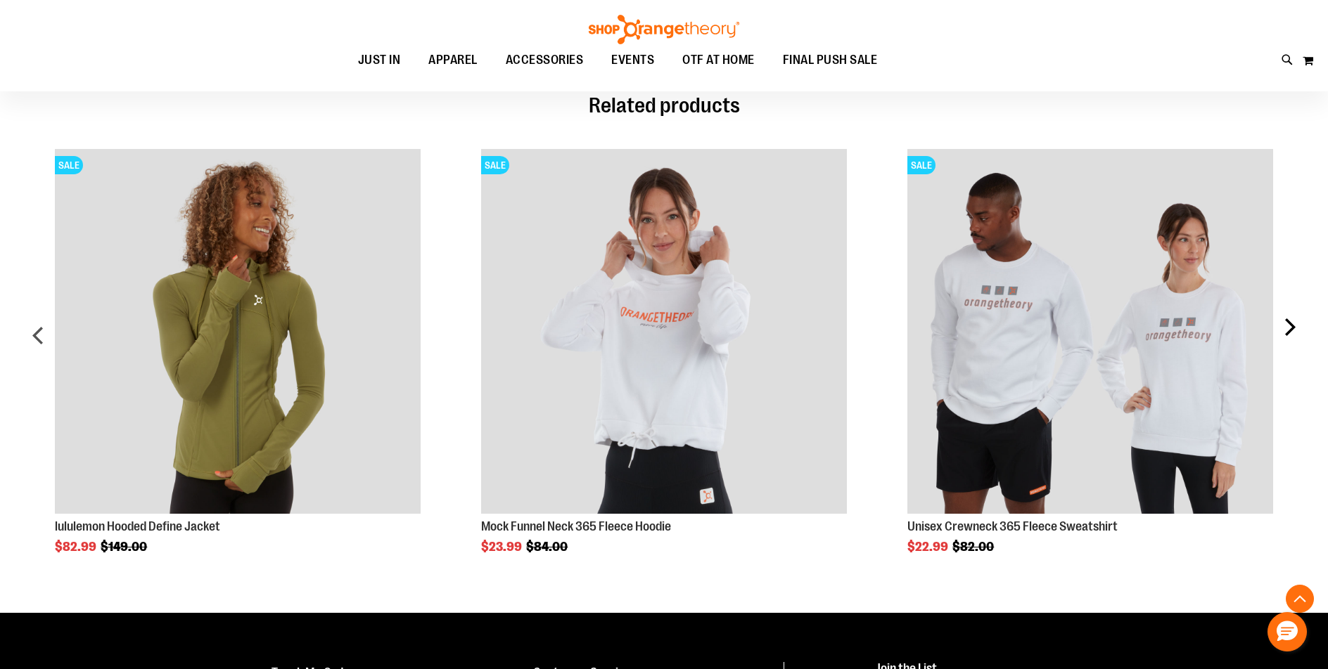
click at [1291, 334] on div "next" at bounding box center [1289, 340] width 28 height 425
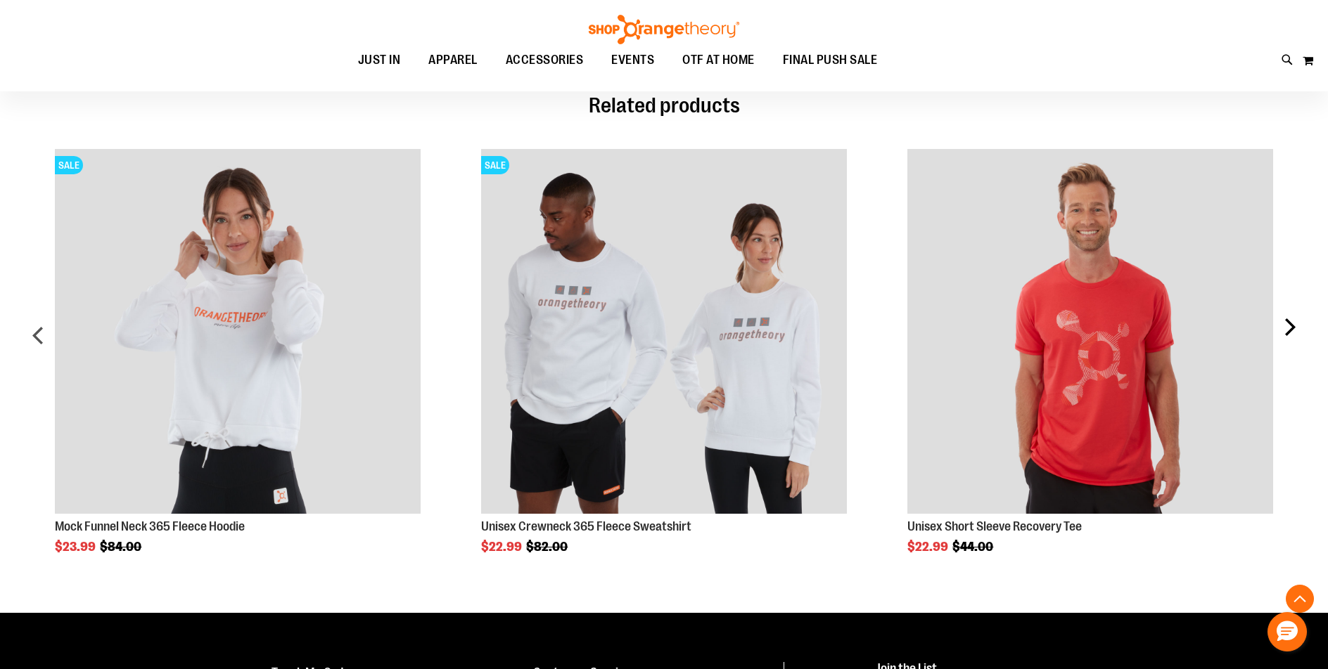
click at [1289, 335] on div "next" at bounding box center [1289, 340] width 28 height 425
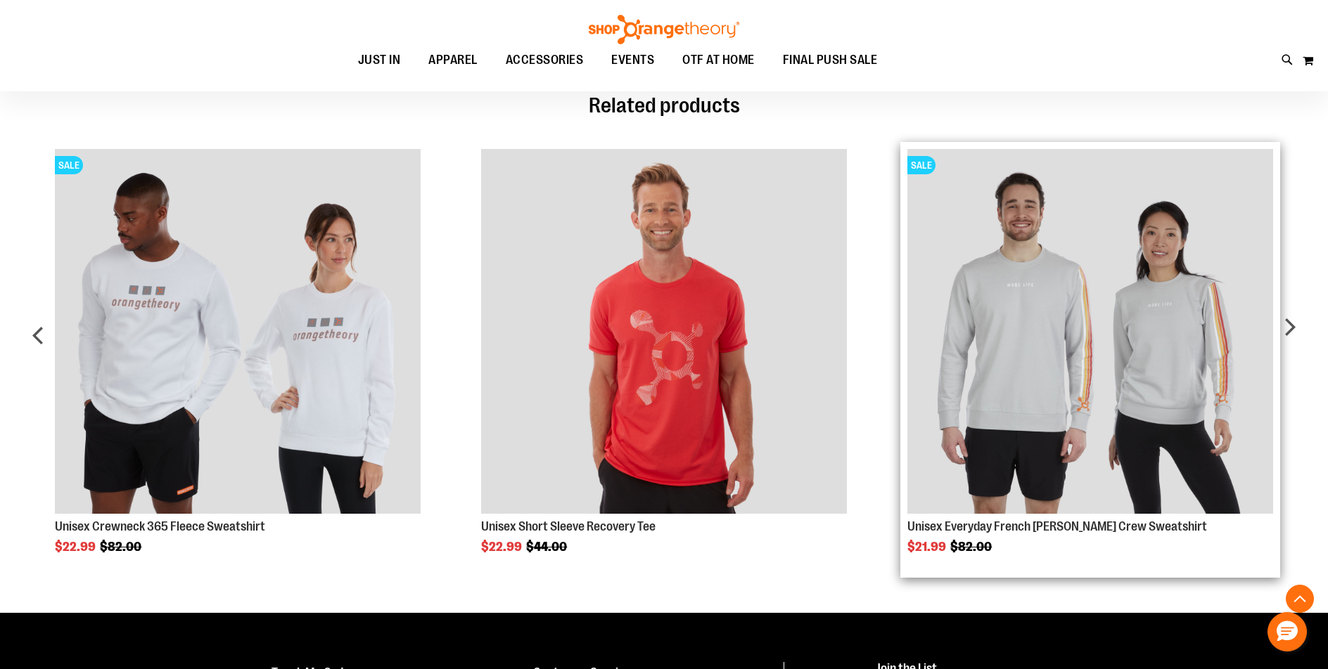
click at [977, 496] on img "Product Page Link" at bounding box center [1089, 331] width 365 height 365
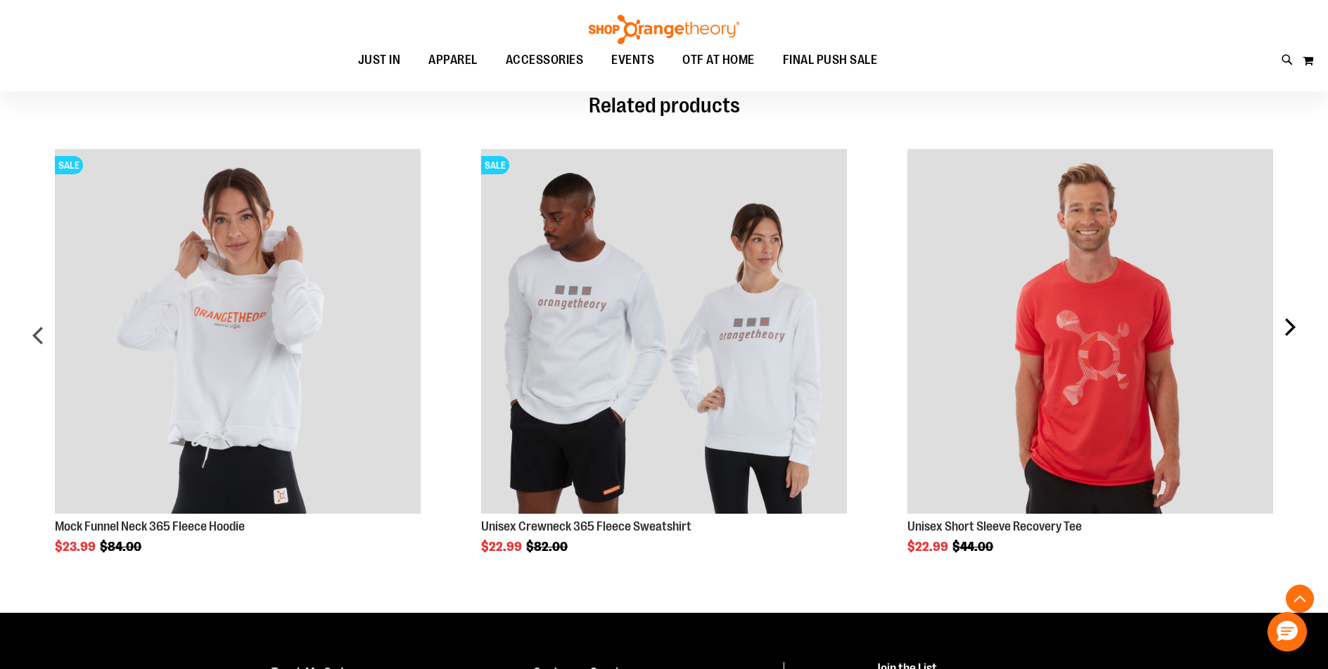
click at [1297, 343] on div "next" at bounding box center [1289, 340] width 28 height 425
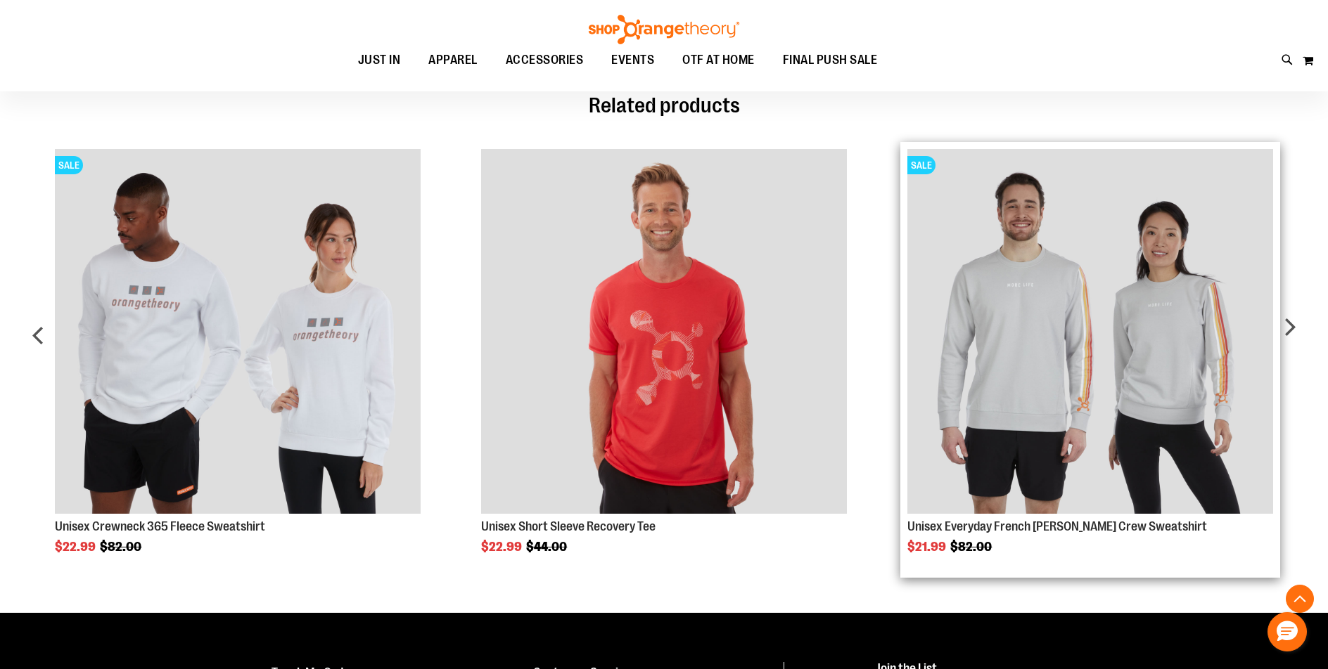
click at [1187, 523] on strong "Unisex Everyday French Terry Crew Sweatshirt" at bounding box center [1089, 527] width 365 height 14
click at [994, 528] on link "Unisex Everyday French Terry Crew Sweatshirt" at bounding box center [1057, 527] width 300 height 14
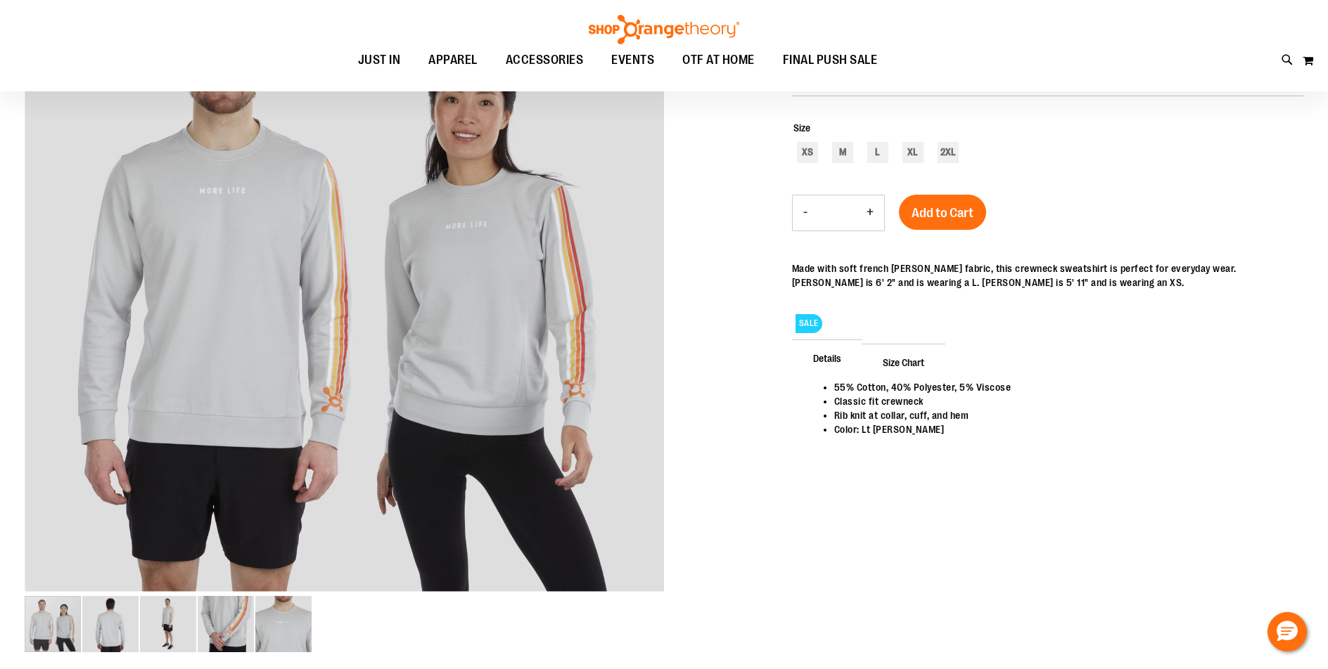
scroll to position [140, 0]
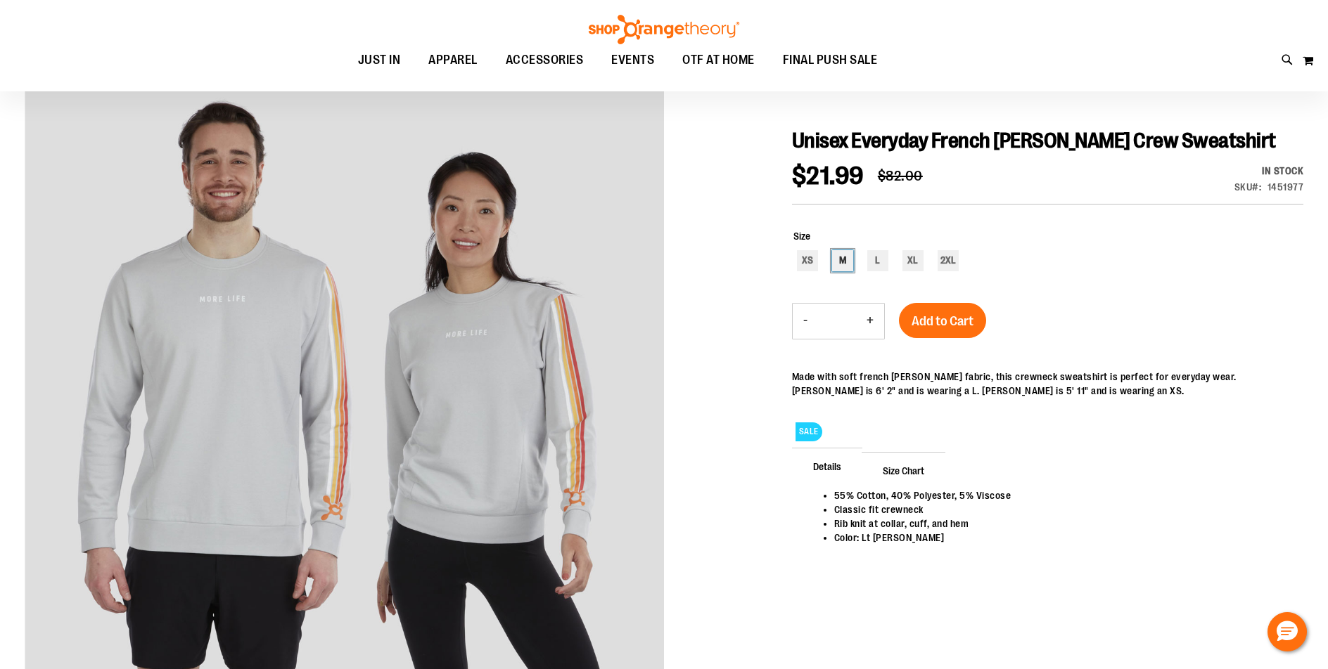
click at [837, 256] on div "M" at bounding box center [842, 260] width 21 height 21
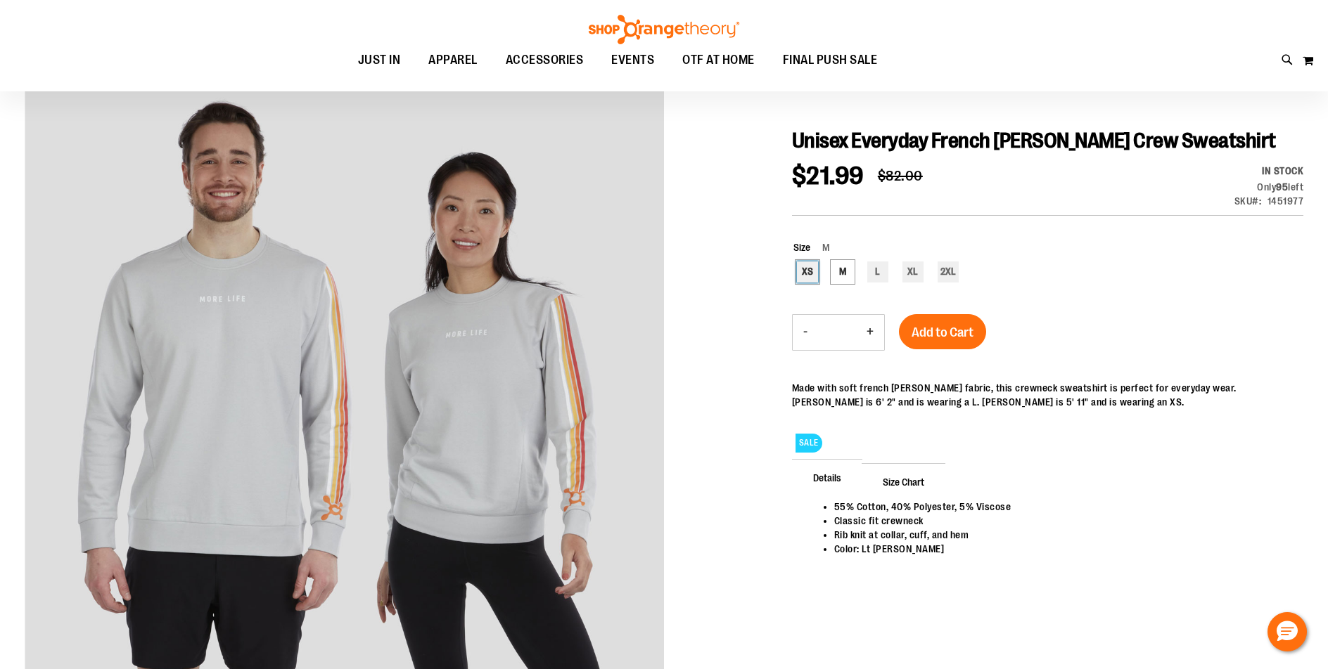
click at [814, 269] on div "XS" at bounding box center [807, 272] width 21 height 21
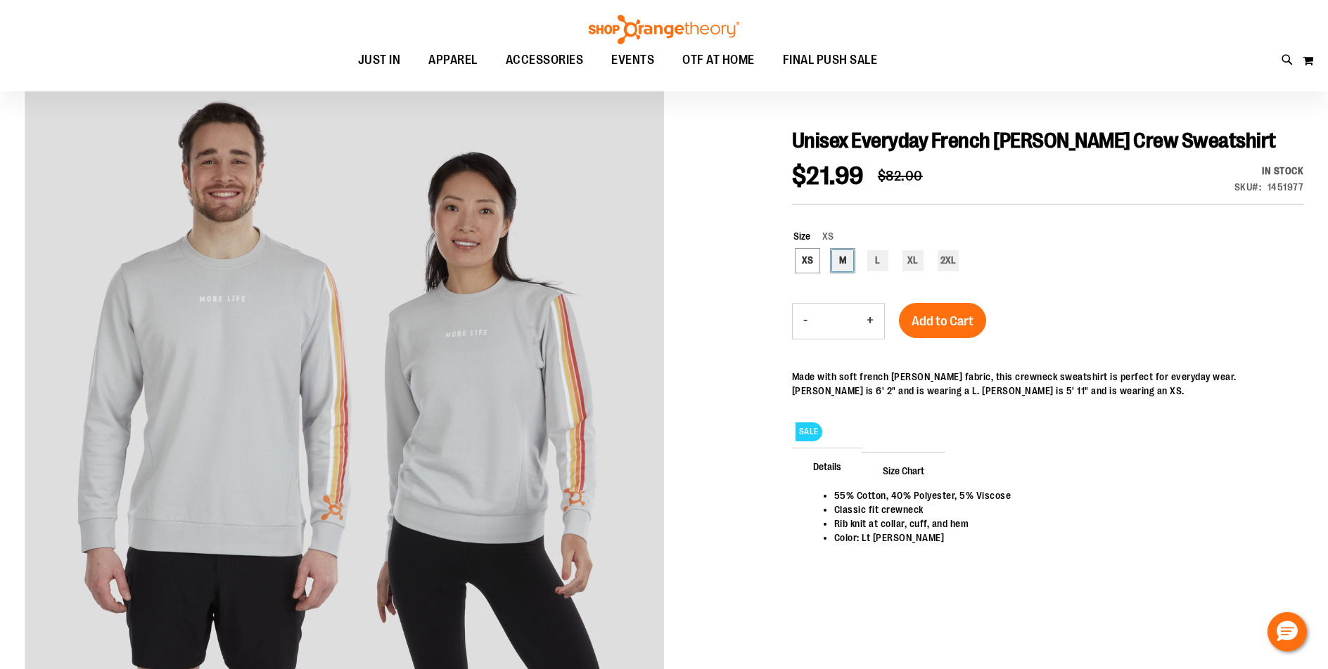
click at [832, 267] on div "M" at bounding box center [842, 260] width 21 height 21
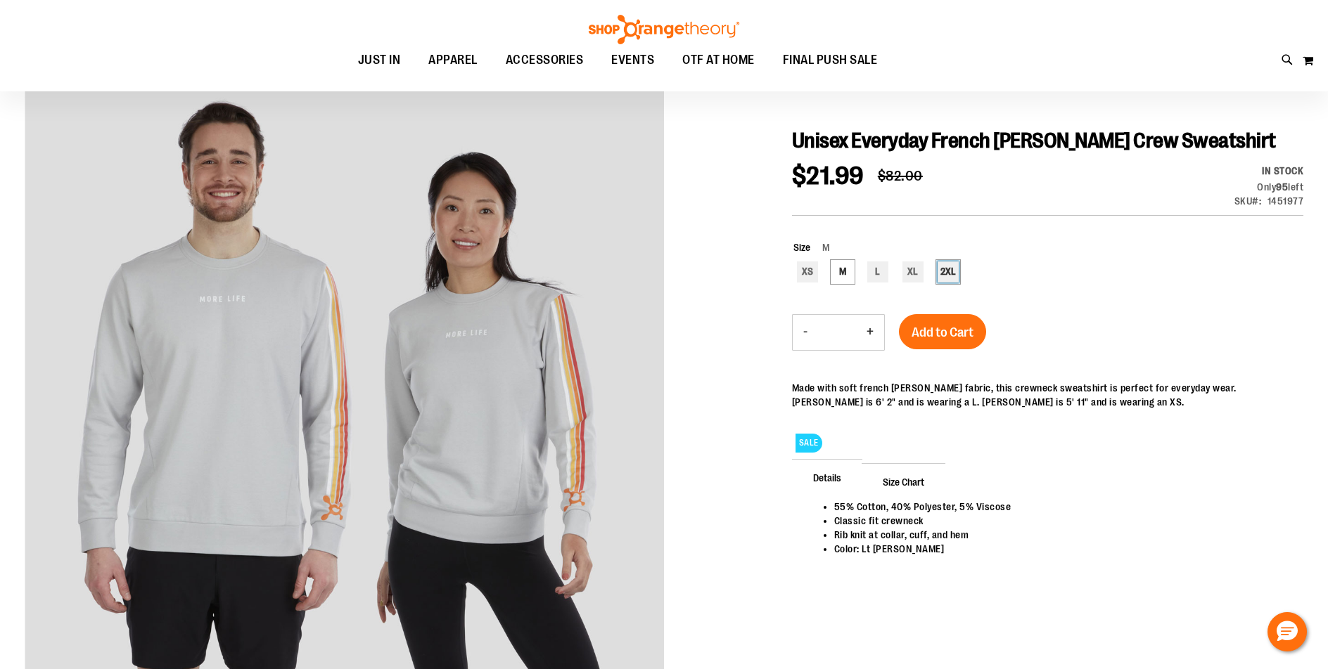
click at [944, 264] on div "2XL" at bounding box center [947, 272] width 21 height 21
click at [797, 263] on div "XS" at bounding box center [807, 272] width 21 height 21
type input "***"
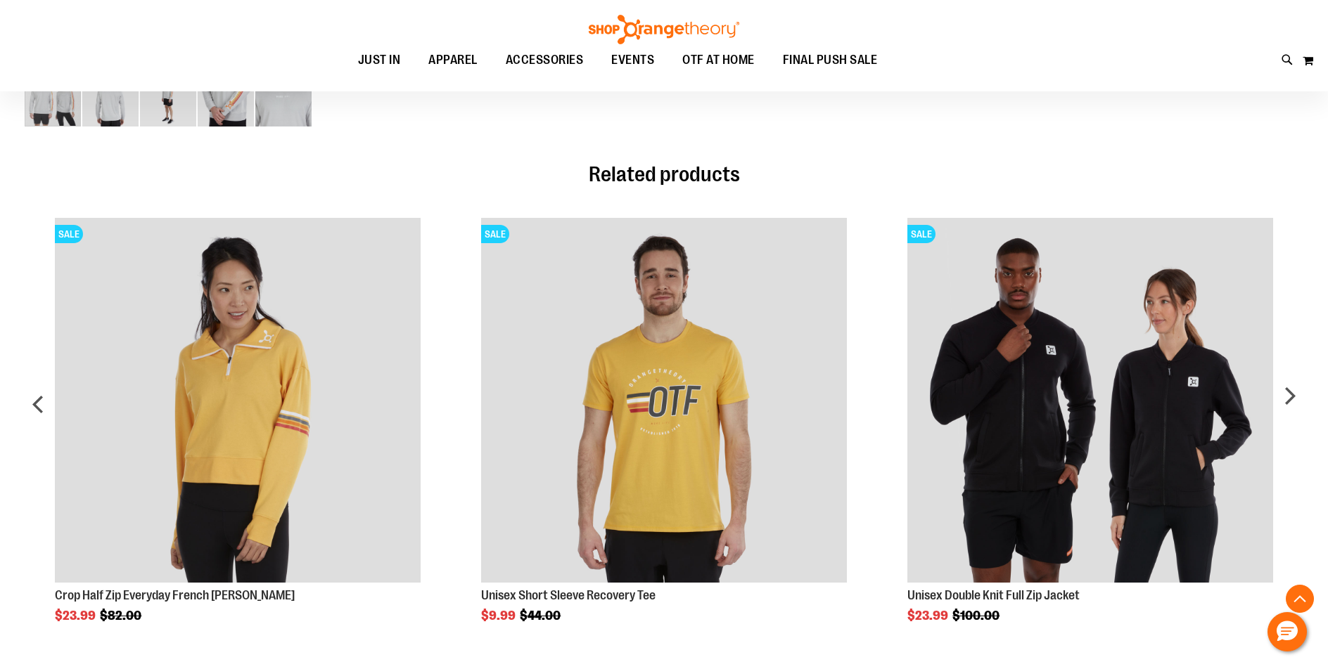
scroll to position [632, 0]
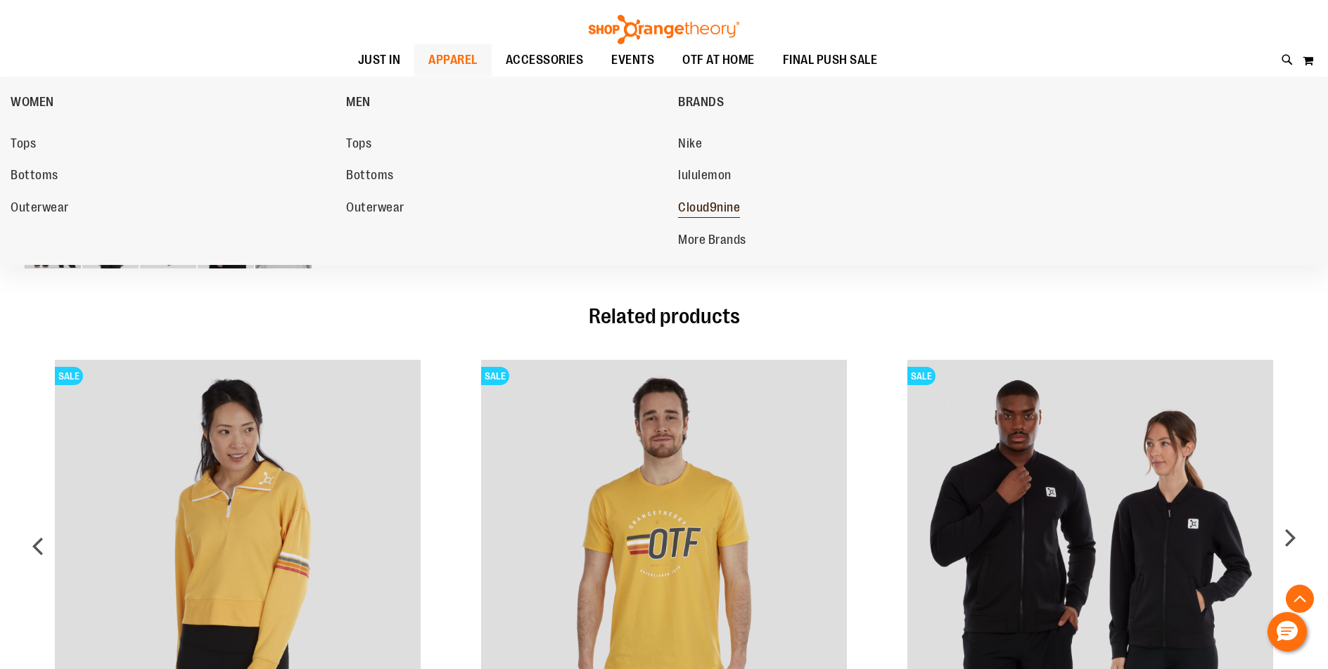
click at [730, 209] on span "Cloud9nine" at bounding box center [709, 209] width 62 height 18
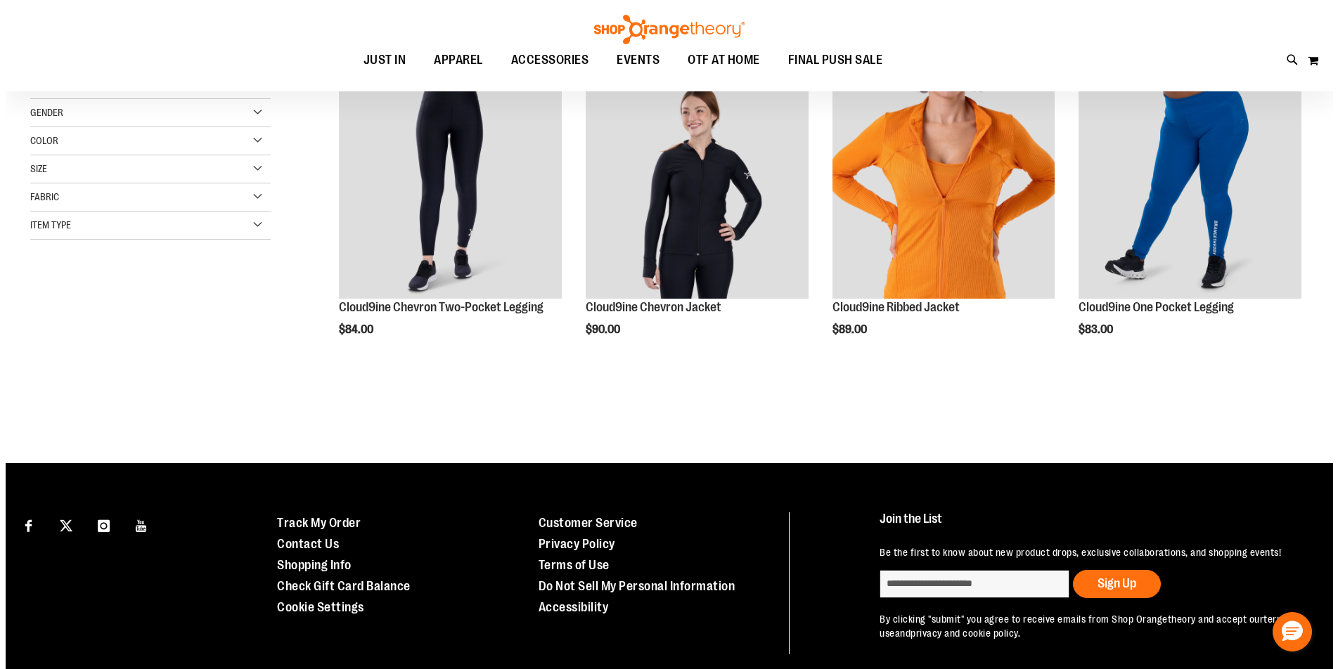
scroll to position [70, 0]
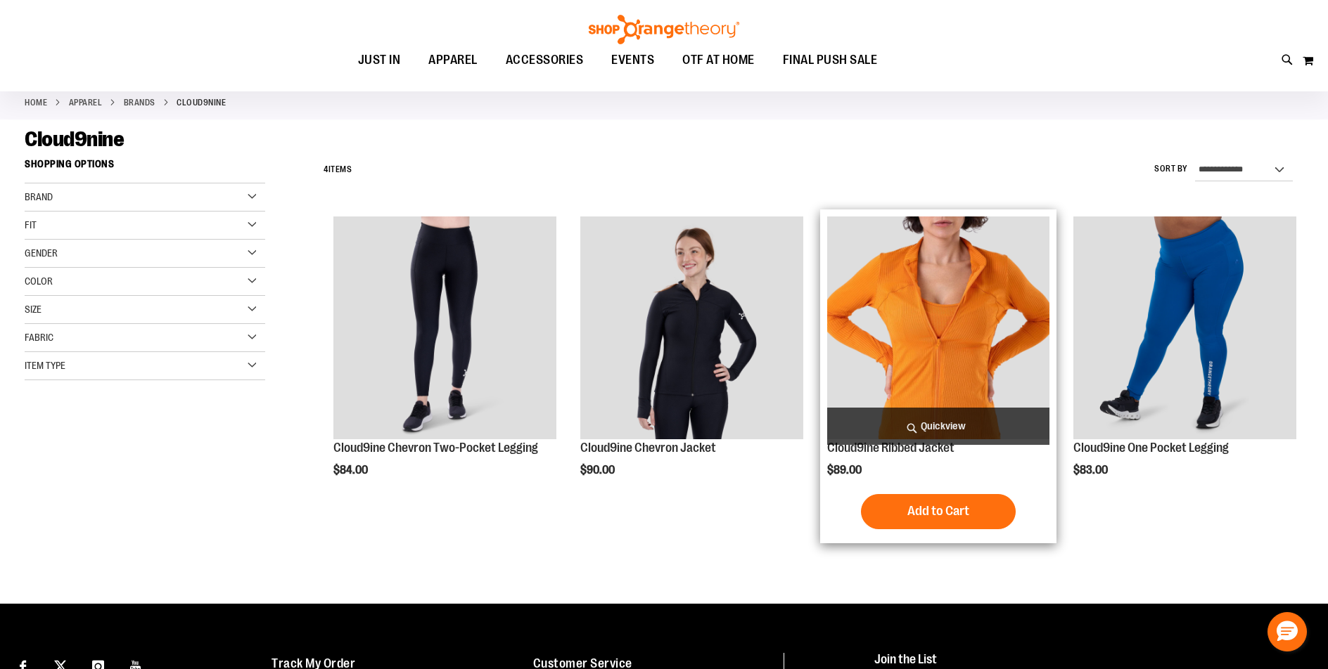
click at [932, 418] on span "Quickview" at bounding box center [938, 426] width 223 height 37
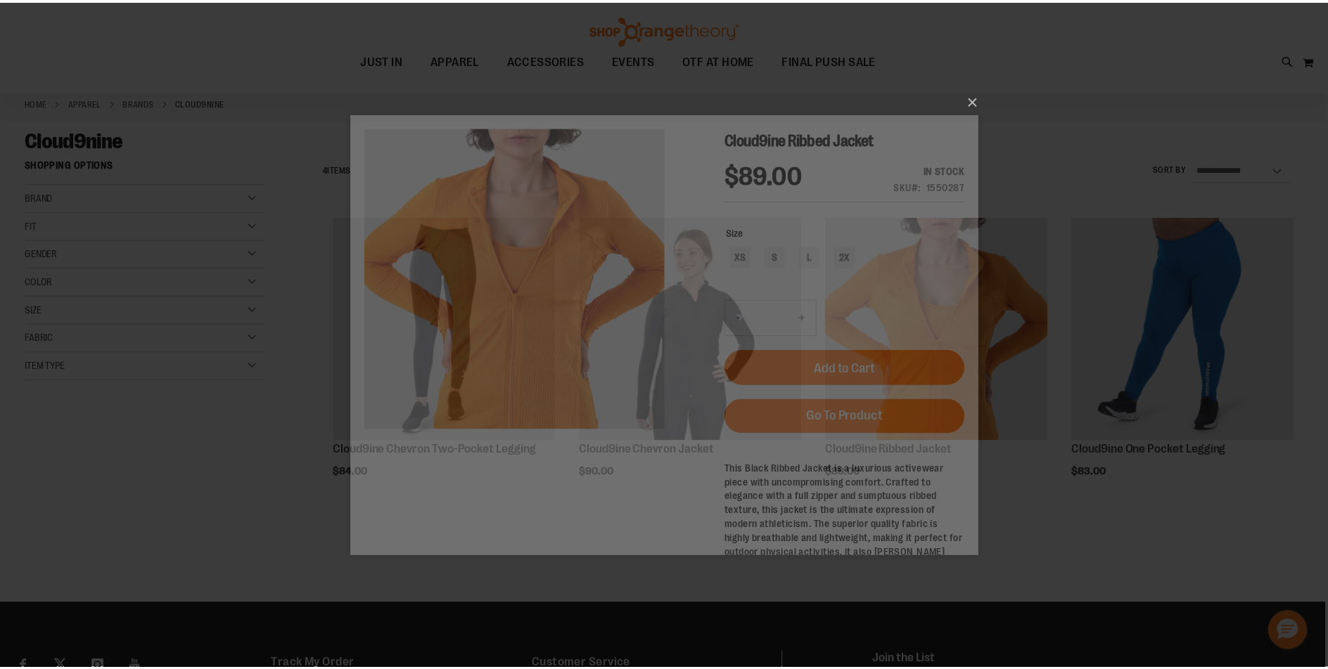
scroll to position [0, 0]
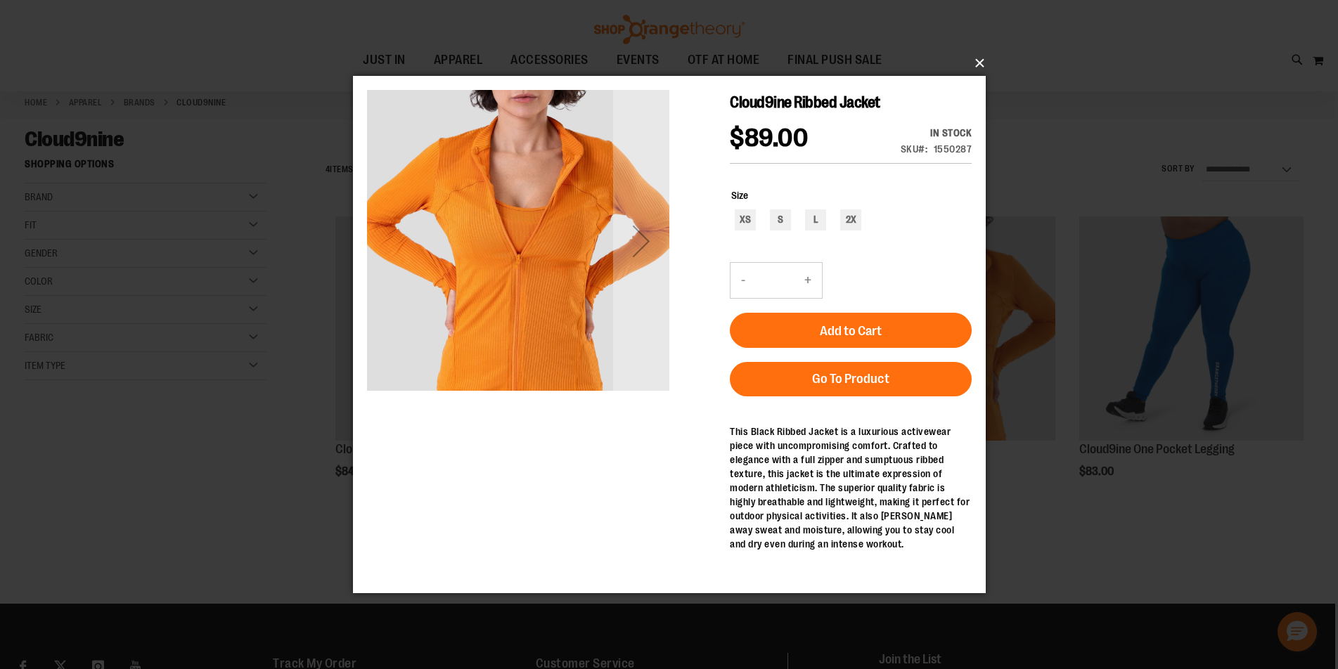
click at [984, 60] on button "×" at bounding box center [673, 63] width 633 height 31
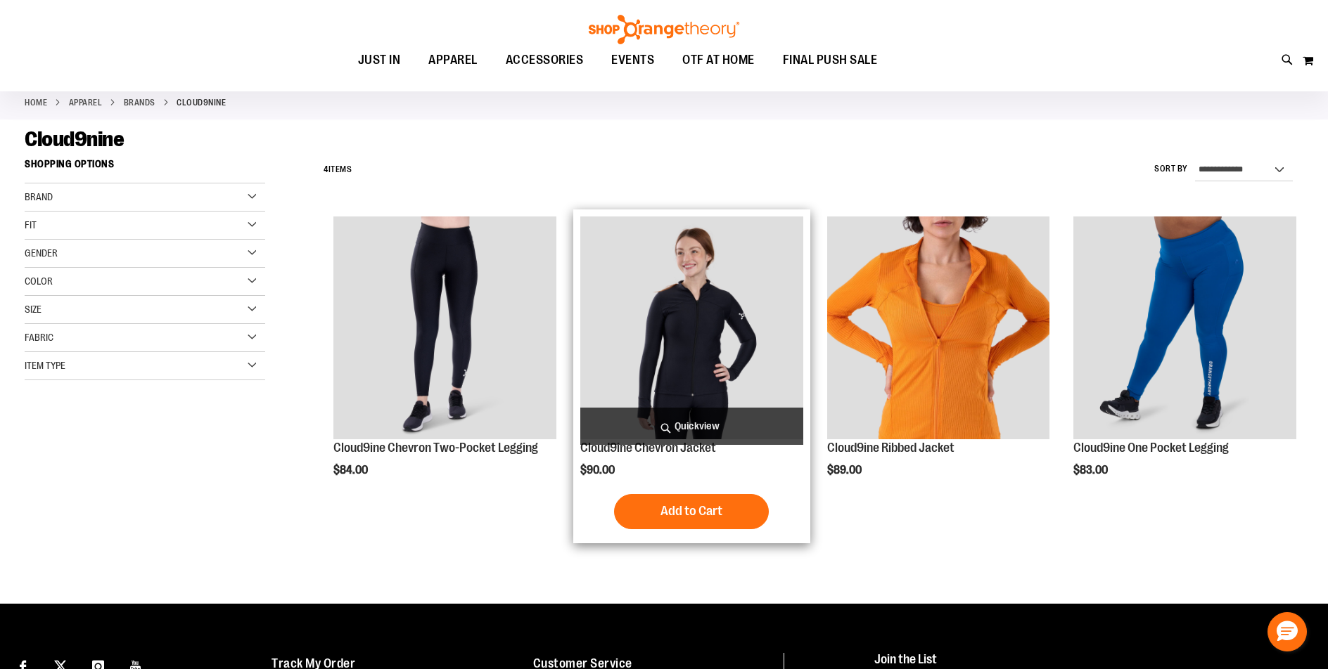
click at [656, 313] on img "product" at bounding box center [691, 328] width 223 height 223
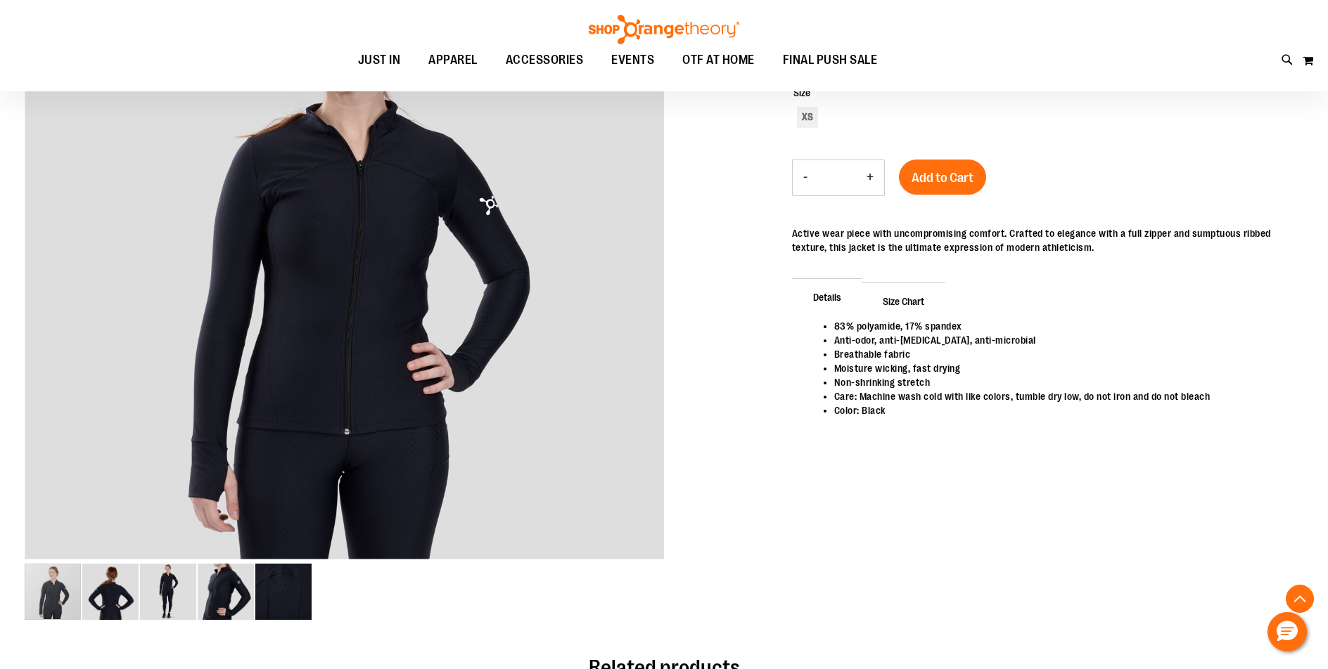
scroll to position [280, 0]
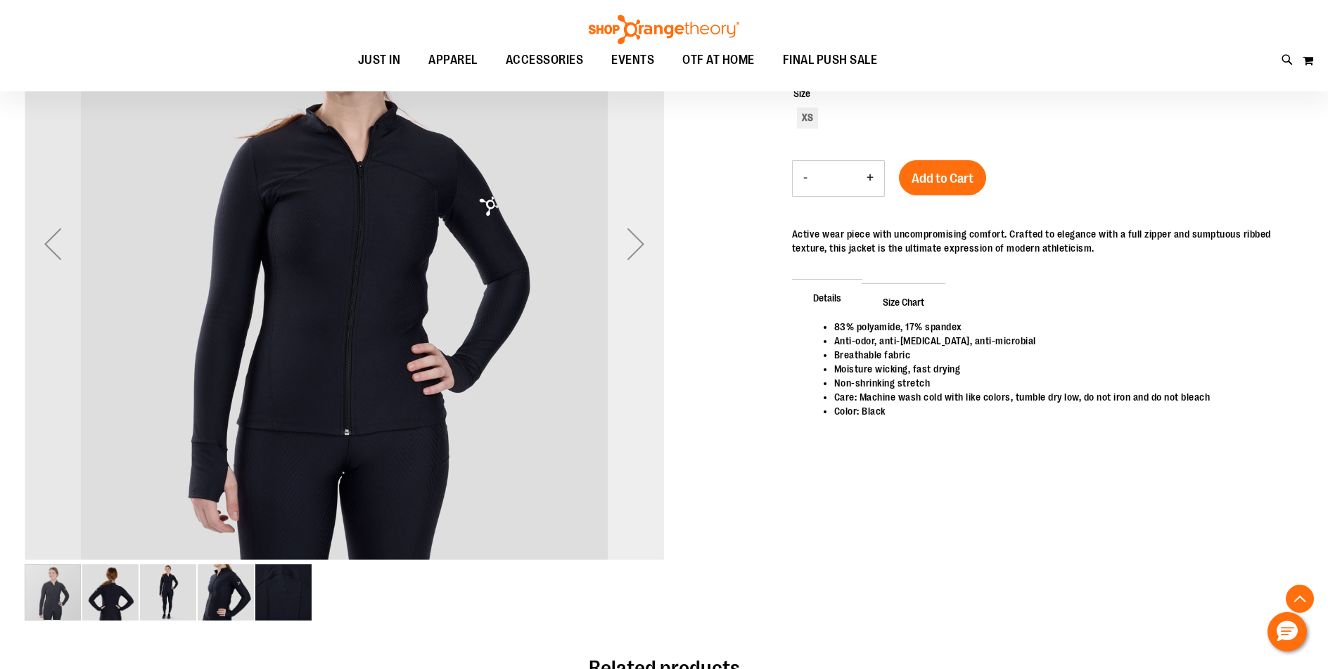
click at [648, 243] on div "Next" at bounding box center [636, 244] width 56 height 56
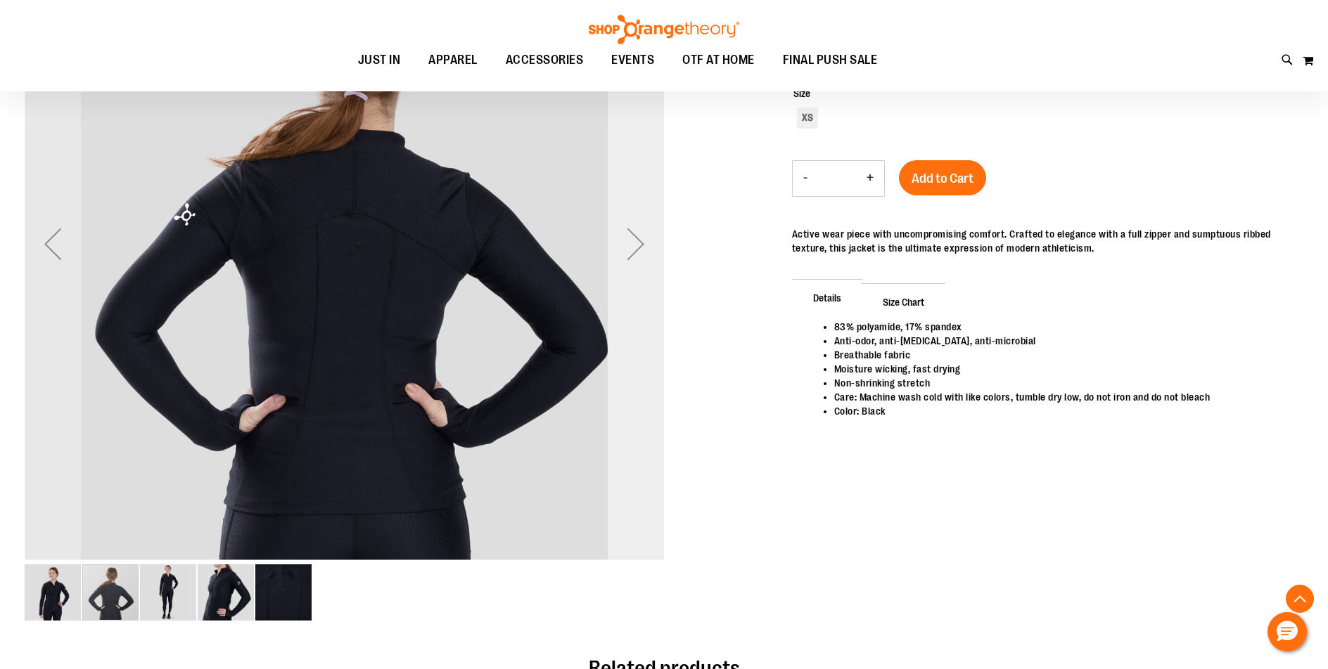
click at [638, 244] on div "Next" at bounding box center [636, 244] width 56 height 56
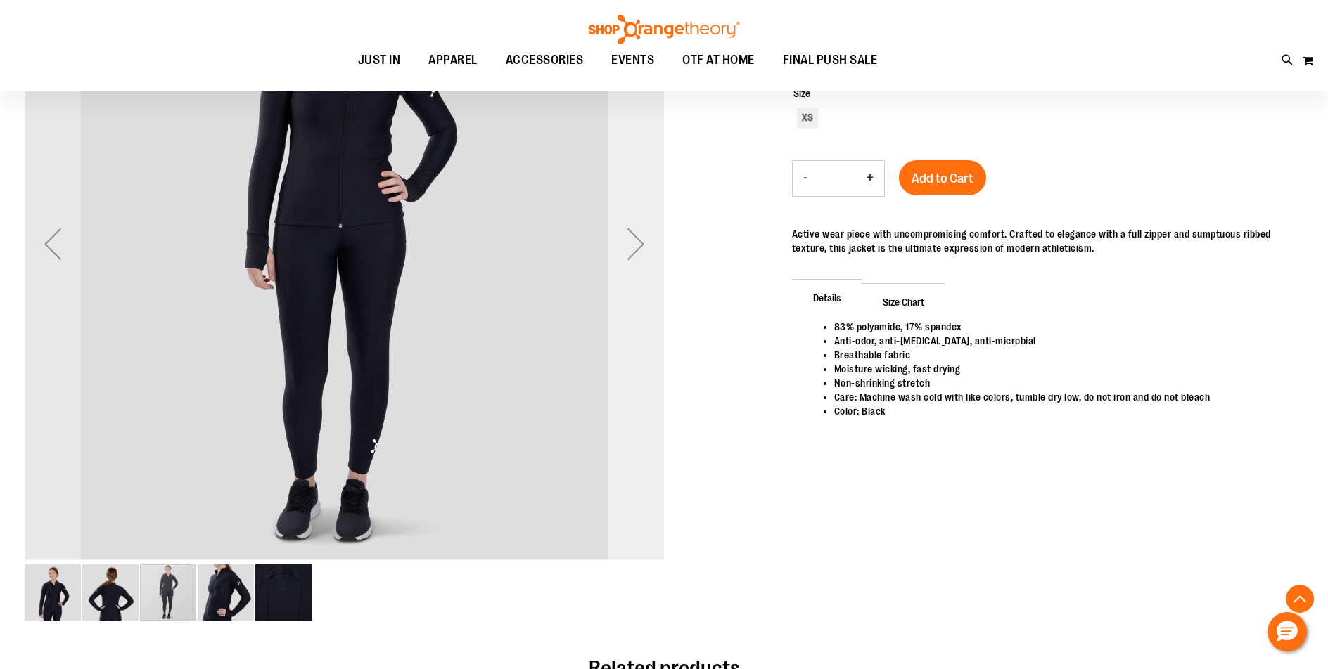
click at [641, 238] on div "Next" at bounding box center [636, 244] width 56 height 56
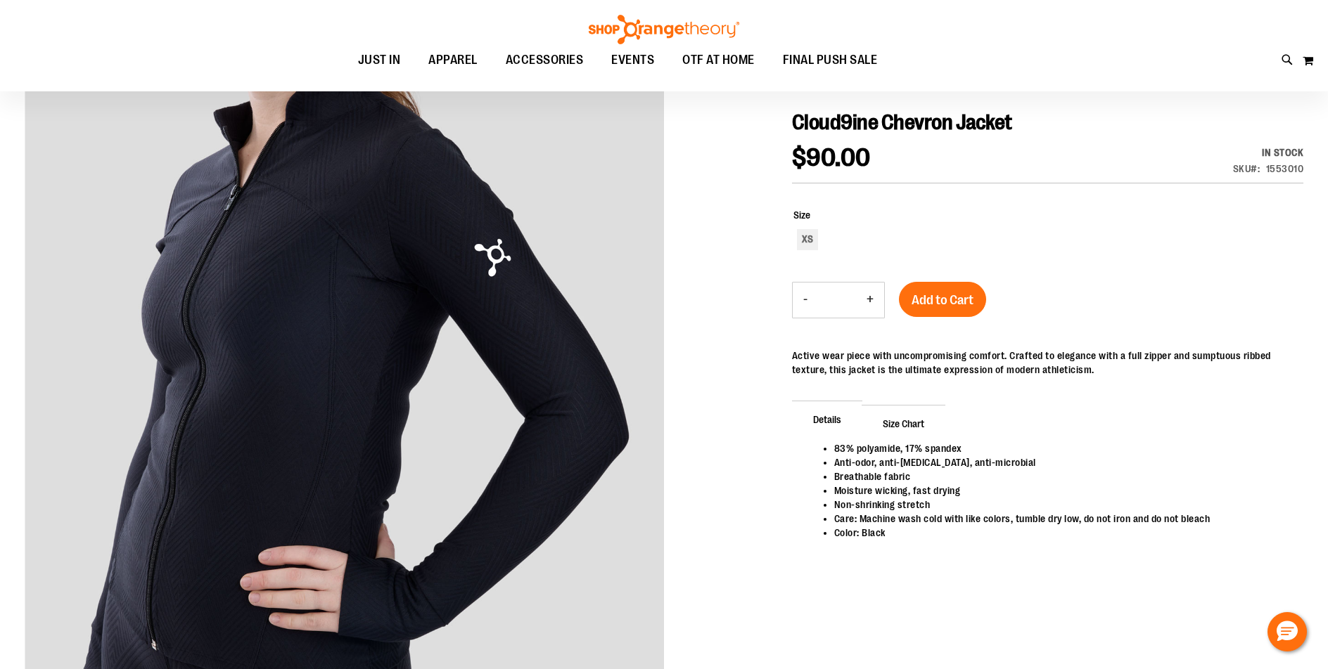
scroll to position [139, 0]
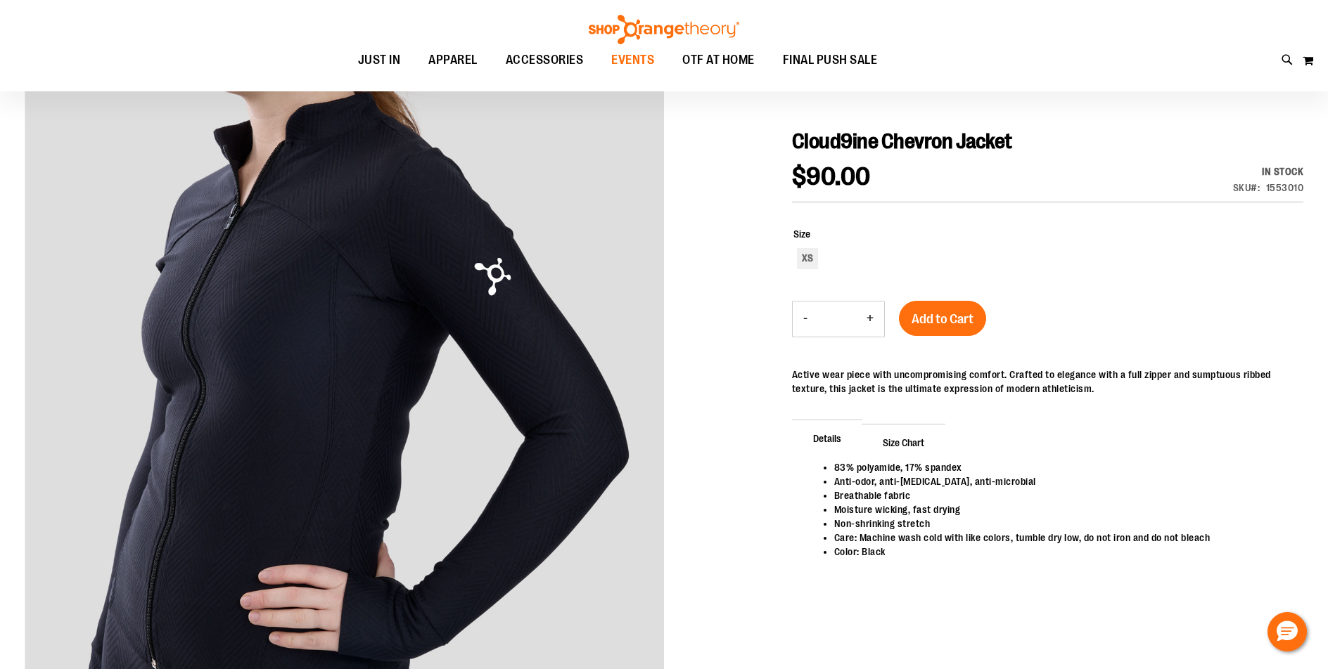
click at [616, 59] on span "EVENTS" at bounding box center [632, 60] width 43 height 32
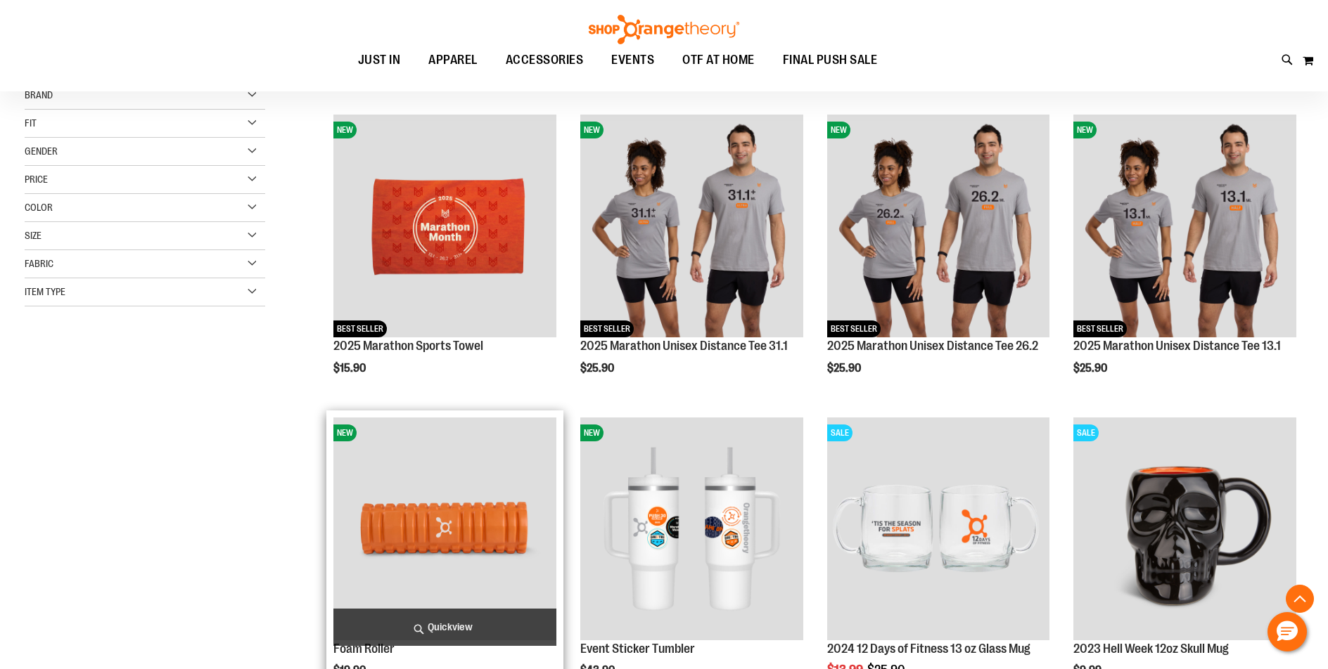
scroll to position [281, 0]
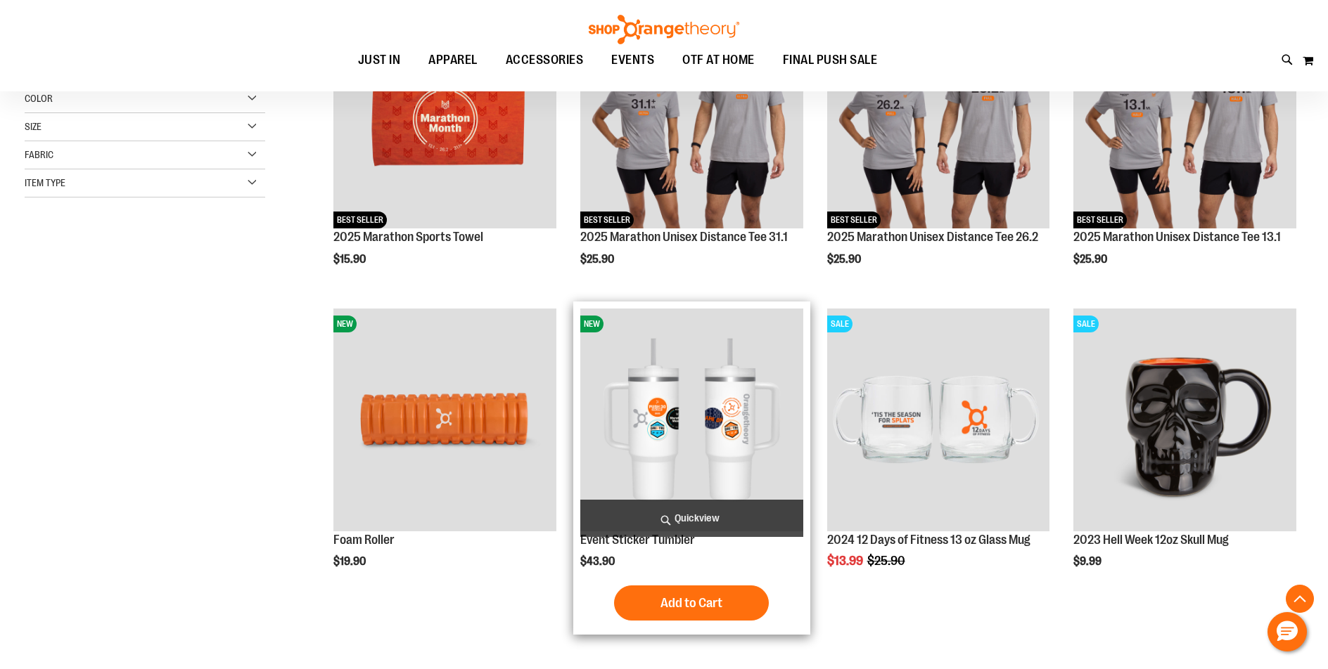
drag, startPoint x: 659, startPoint y: 399, endPoint x: 659, endPoint y: 391, distance: 7.7
click at [658, 399] on img "product" at bounding box center [691, 420] width 223 height 223
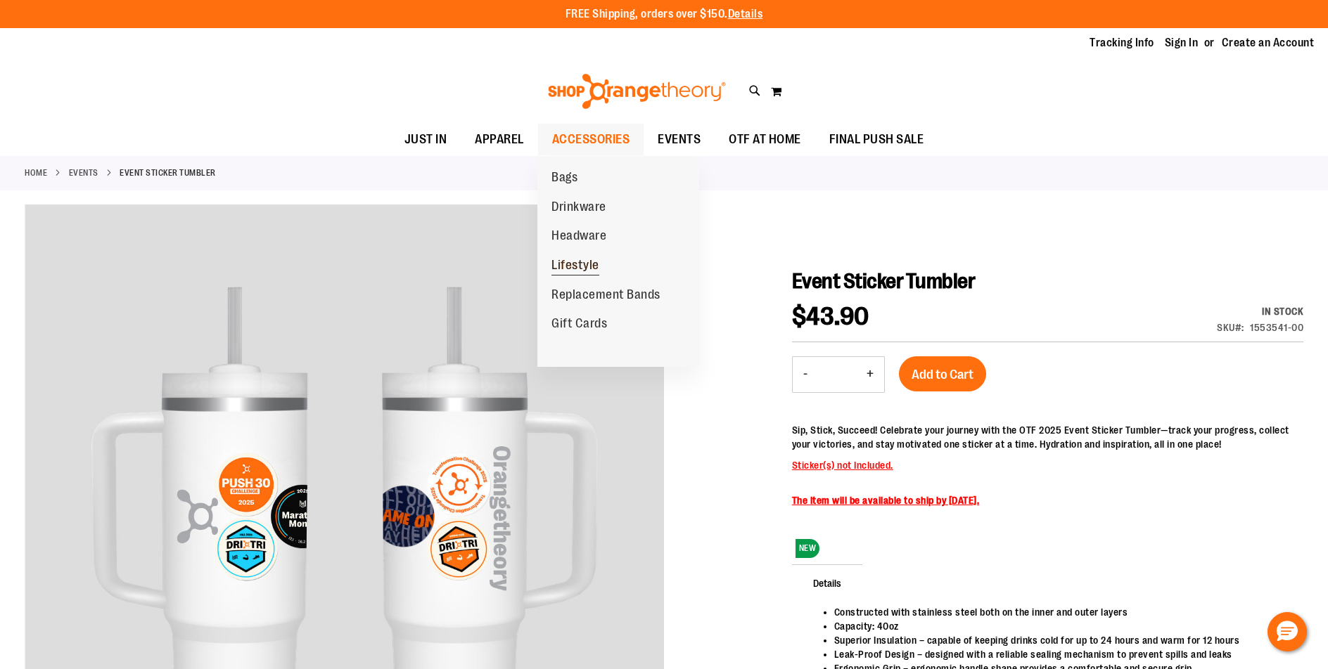
click at [588, 266] on span "Lifestyle" at bounding box center [575, 267] width 48 height 18
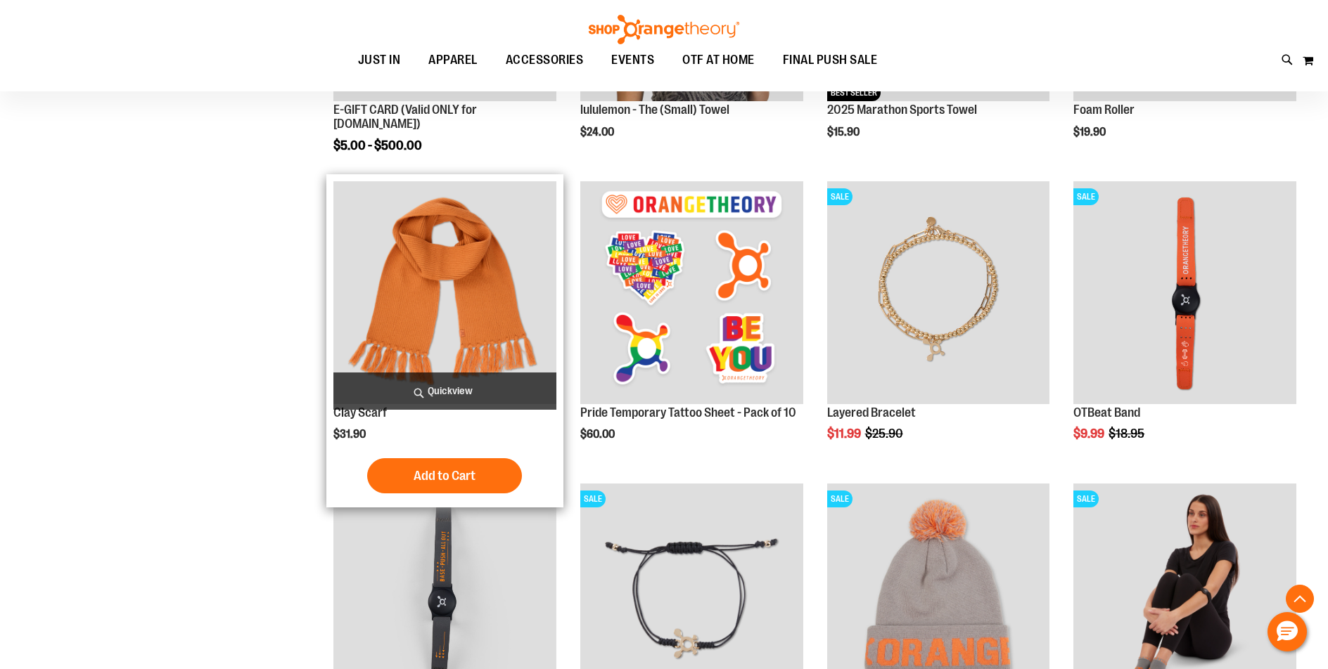
scroll to position [492, 0]
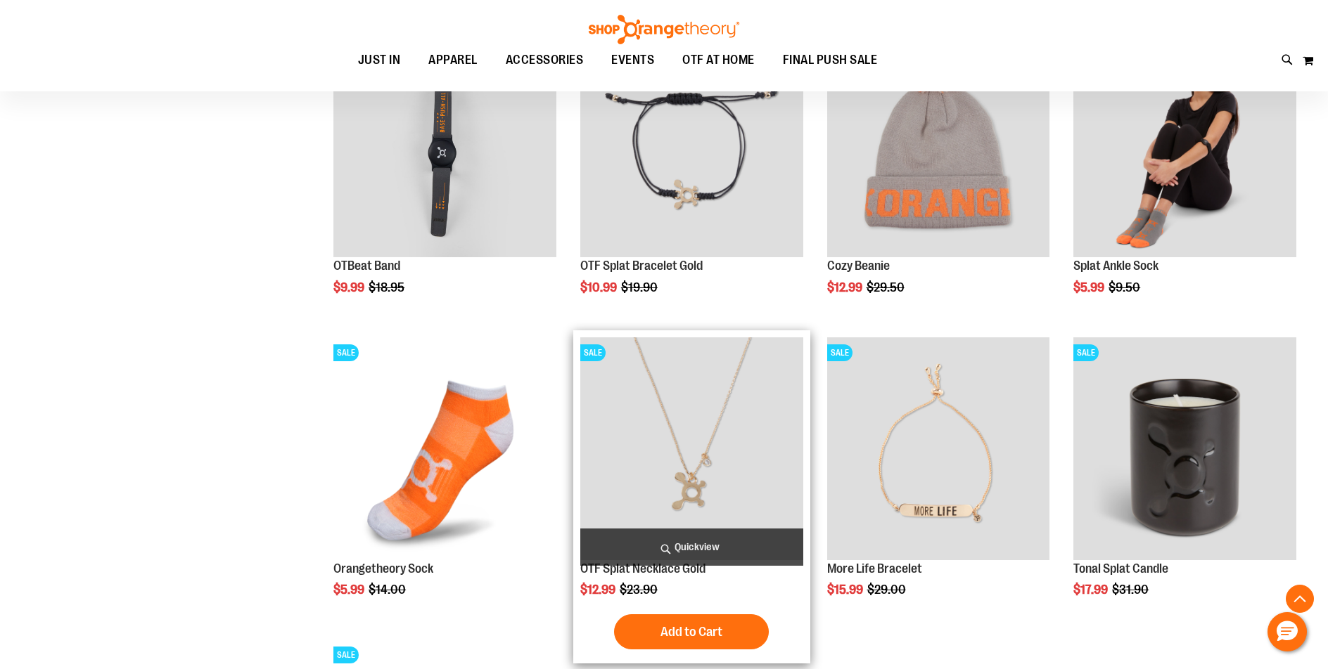
scroll to position [843, 0]
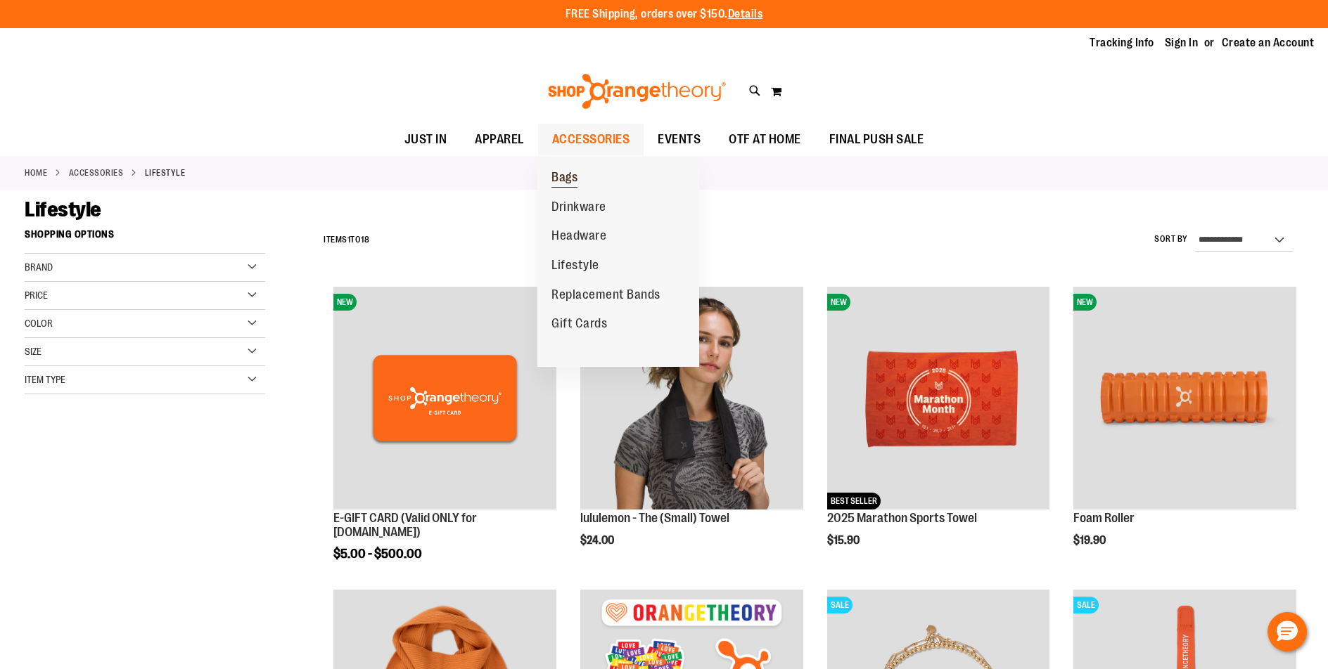
click at [579, 182] on link "Bags" at bounding box center [564, 178] width 54 height 30
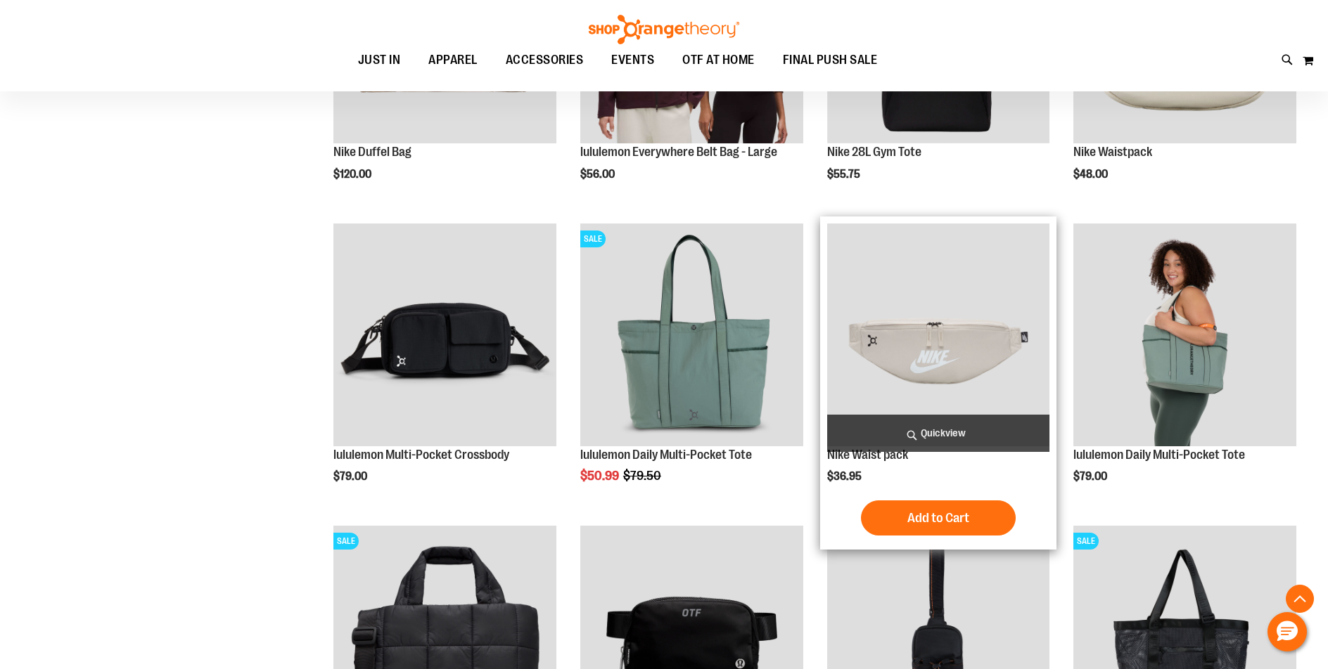
scroll to position [421, 0]
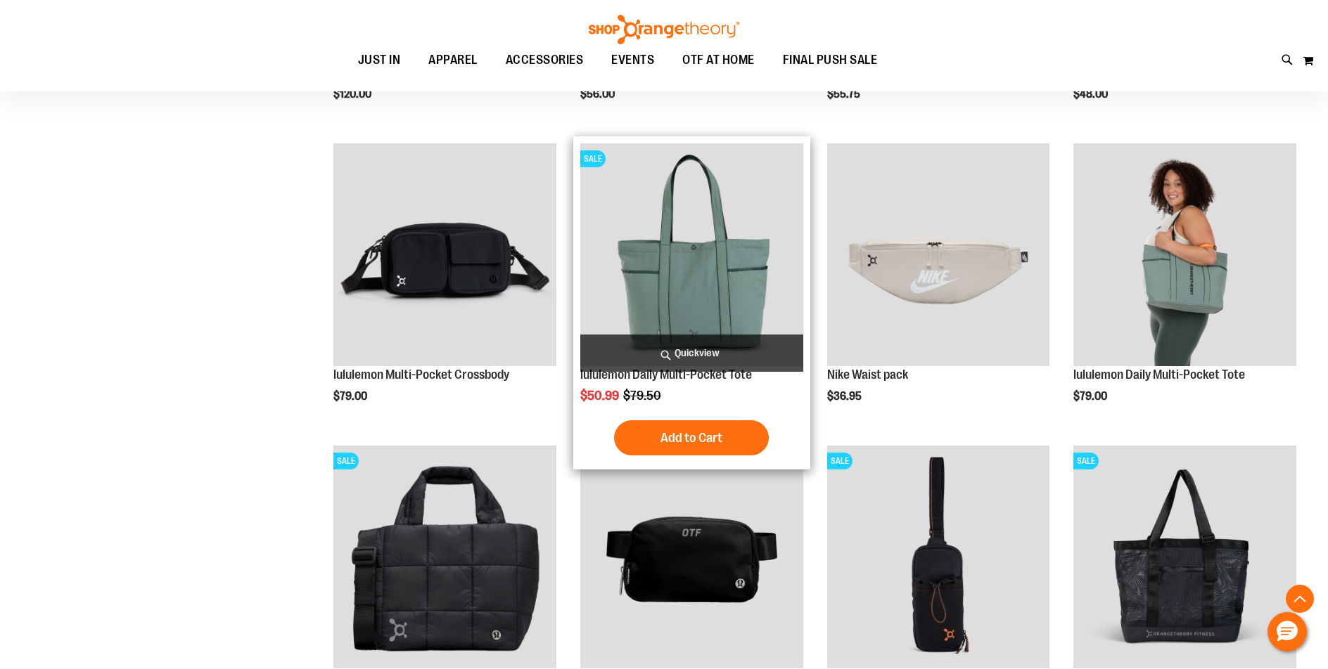
scroll to position [421, 0]
